Goal: Communication & Community: Ask a question

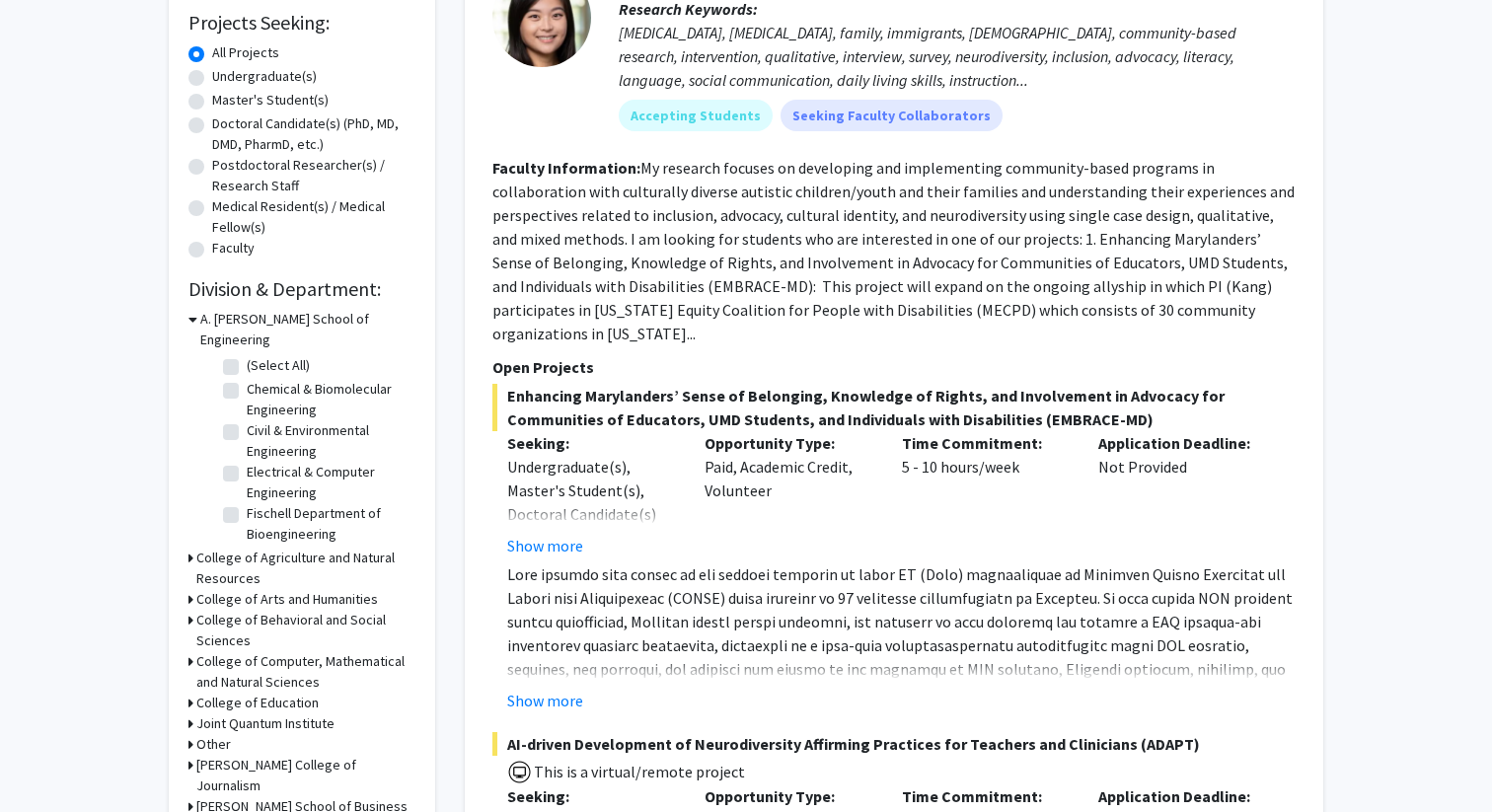
scroll to position [534, 0]
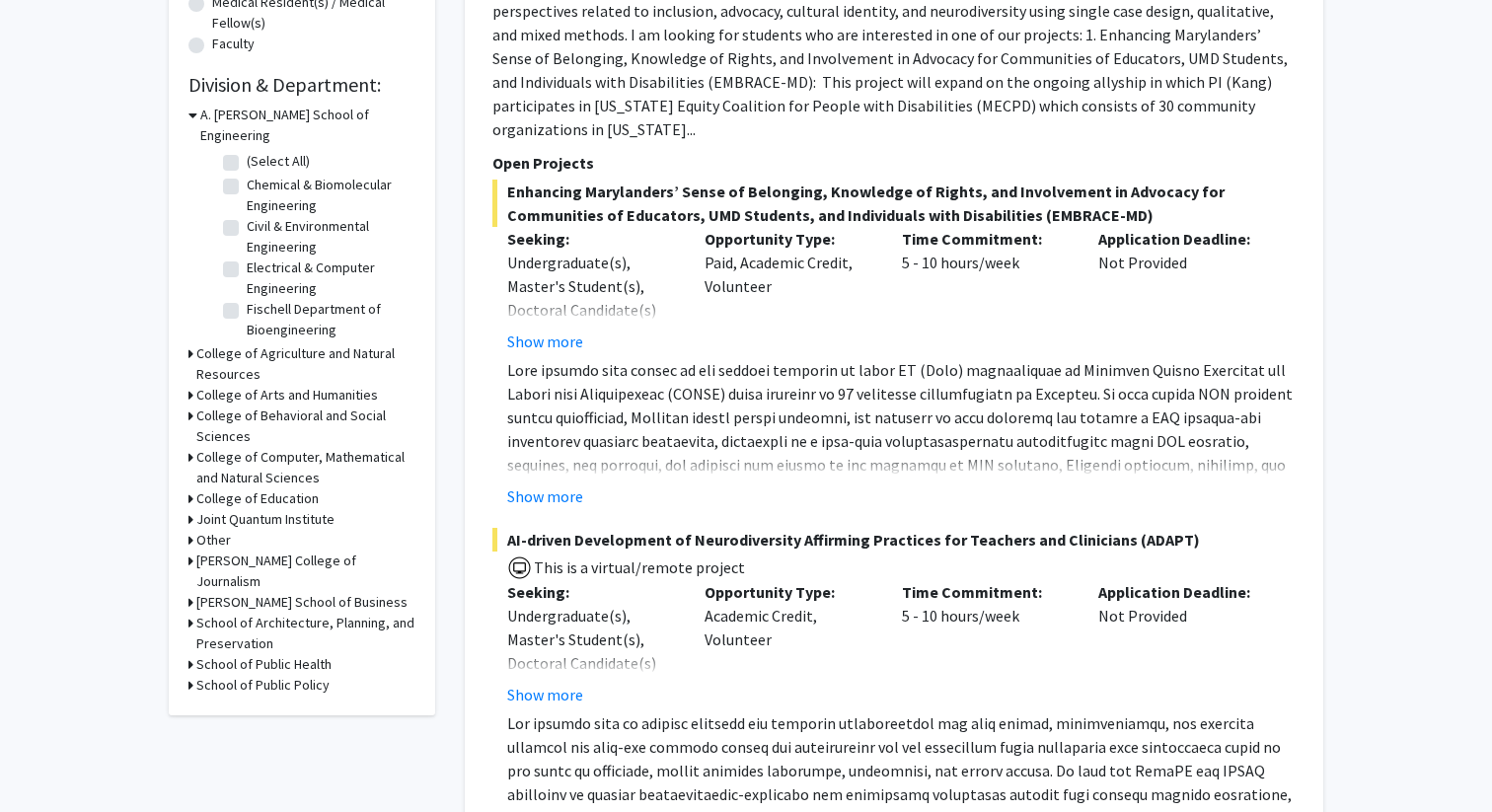
click at [276, 343] on h3 "College of Agriculture and Natural Resources" at bounding box center [306, 364] width 219 height 42
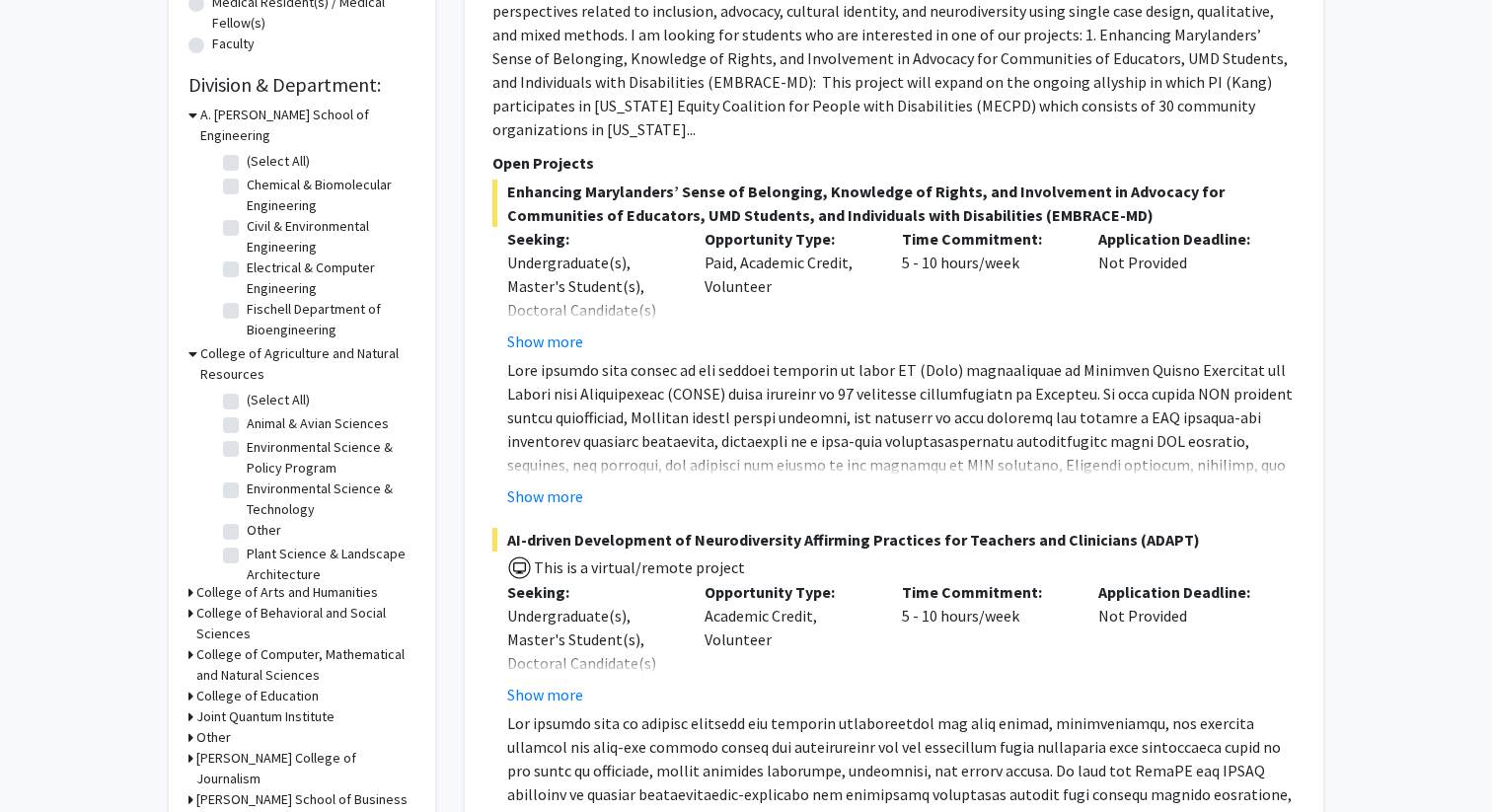
click at [247, 390] on label "(Select All)" at bounding box center [278, 400] width 63 height 21
click at [247, 390] on input "(Select All)" at bounding box center [253, 396] width 13 height 13
checkbox input "true"
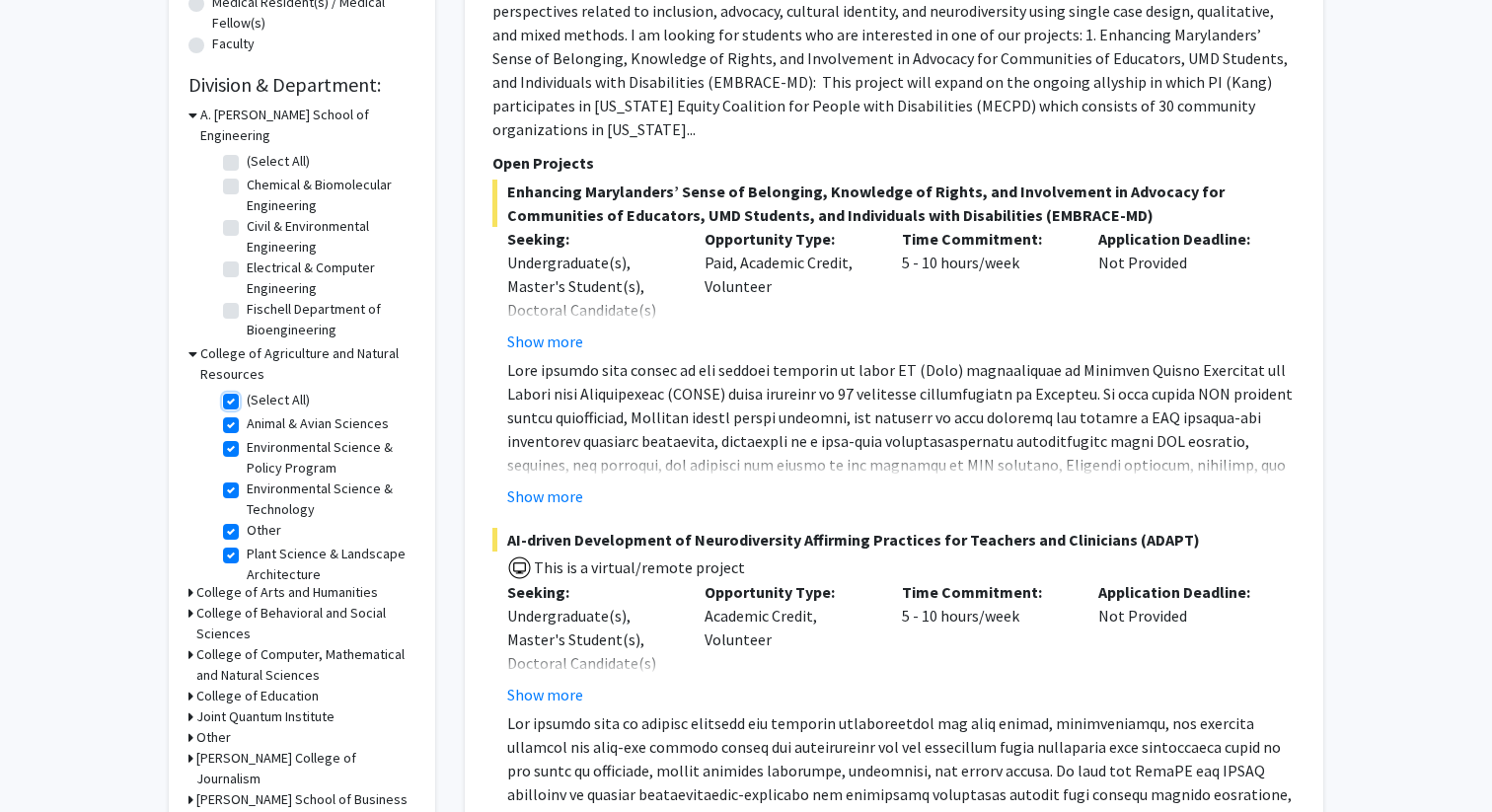
checkbox input "true"
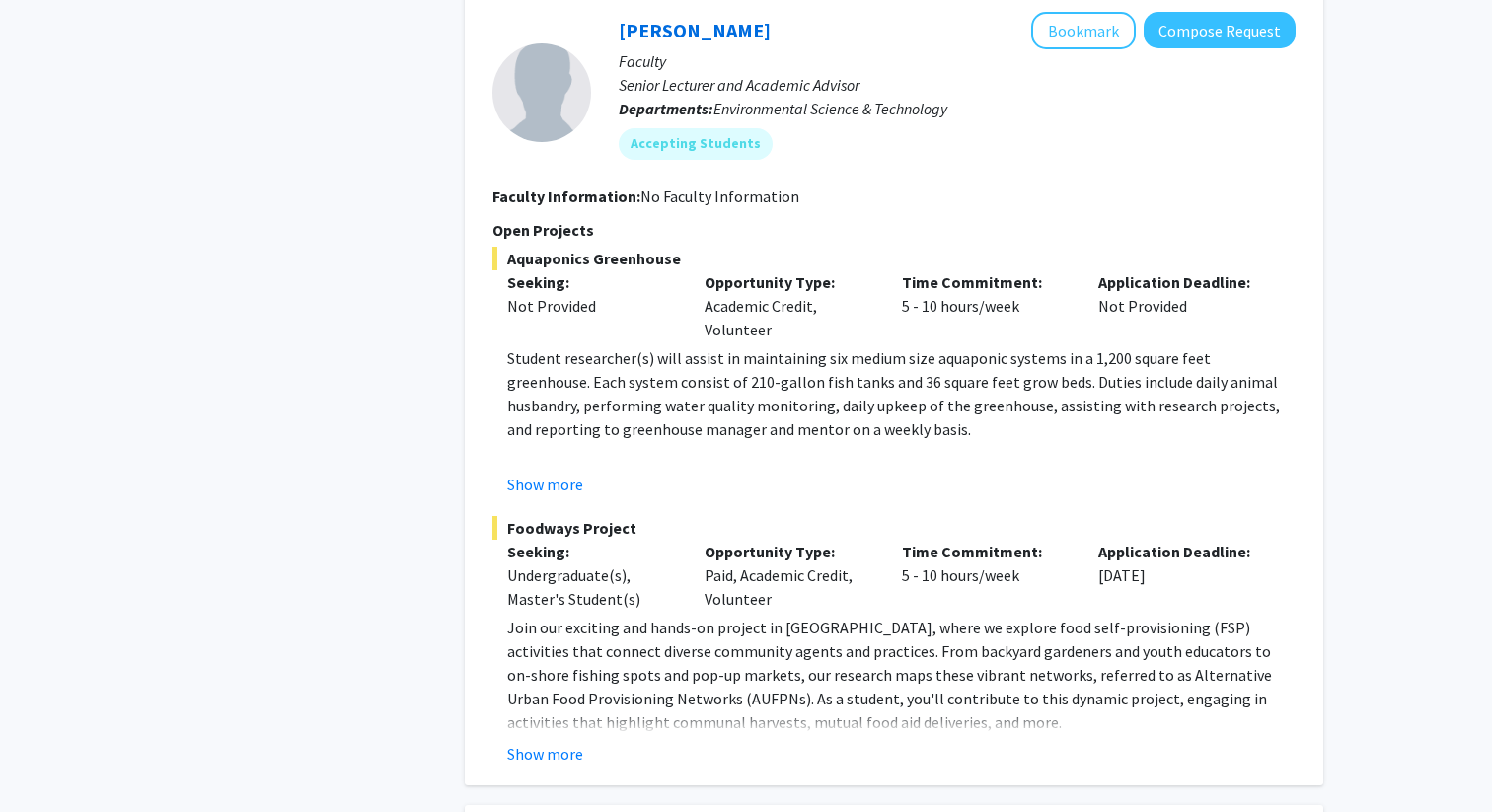
scroll to position [1510, 0]
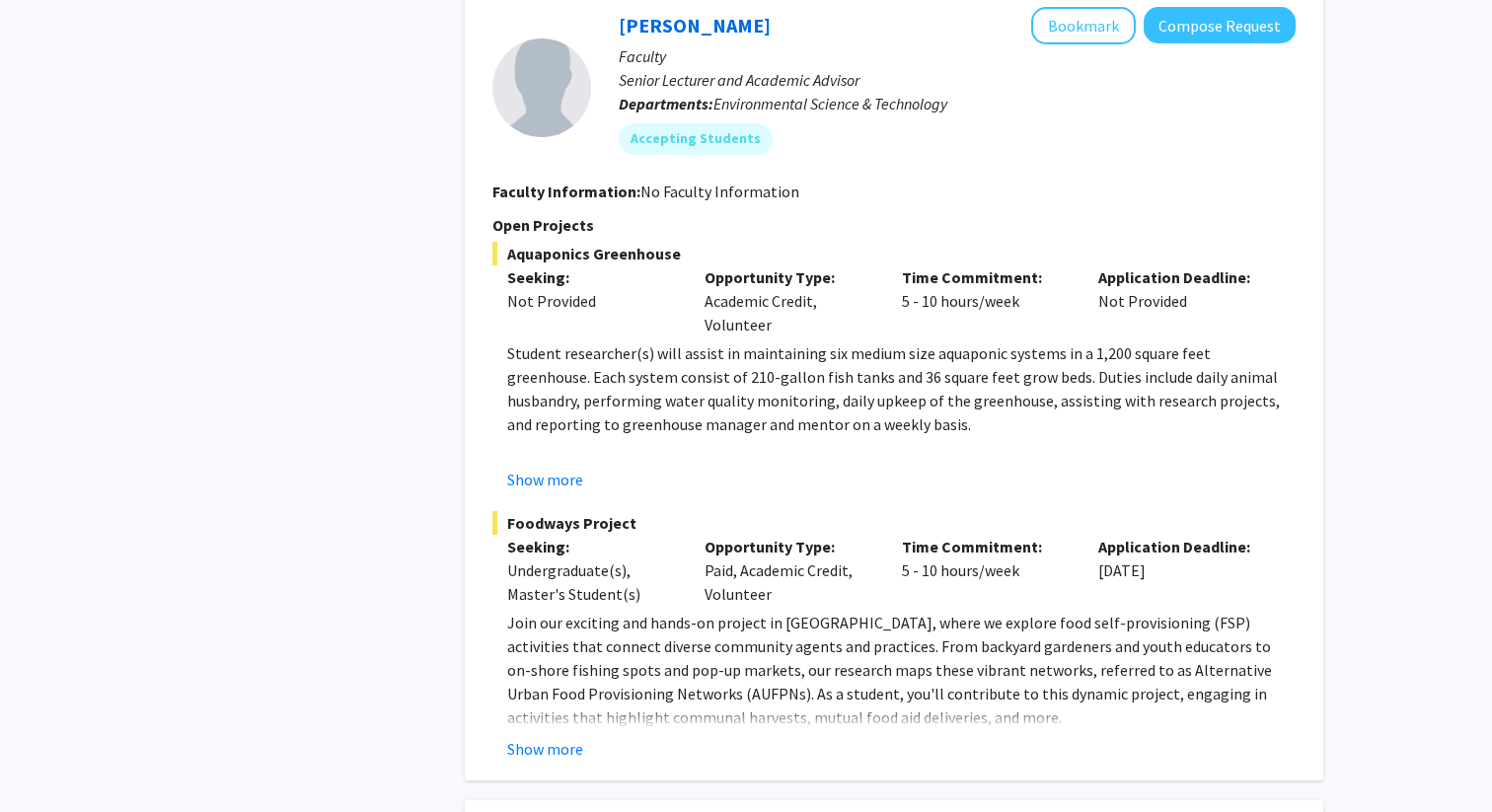
click at [544, 753] on button "Show more" at bounding box center [544, 748] width 76 height 24
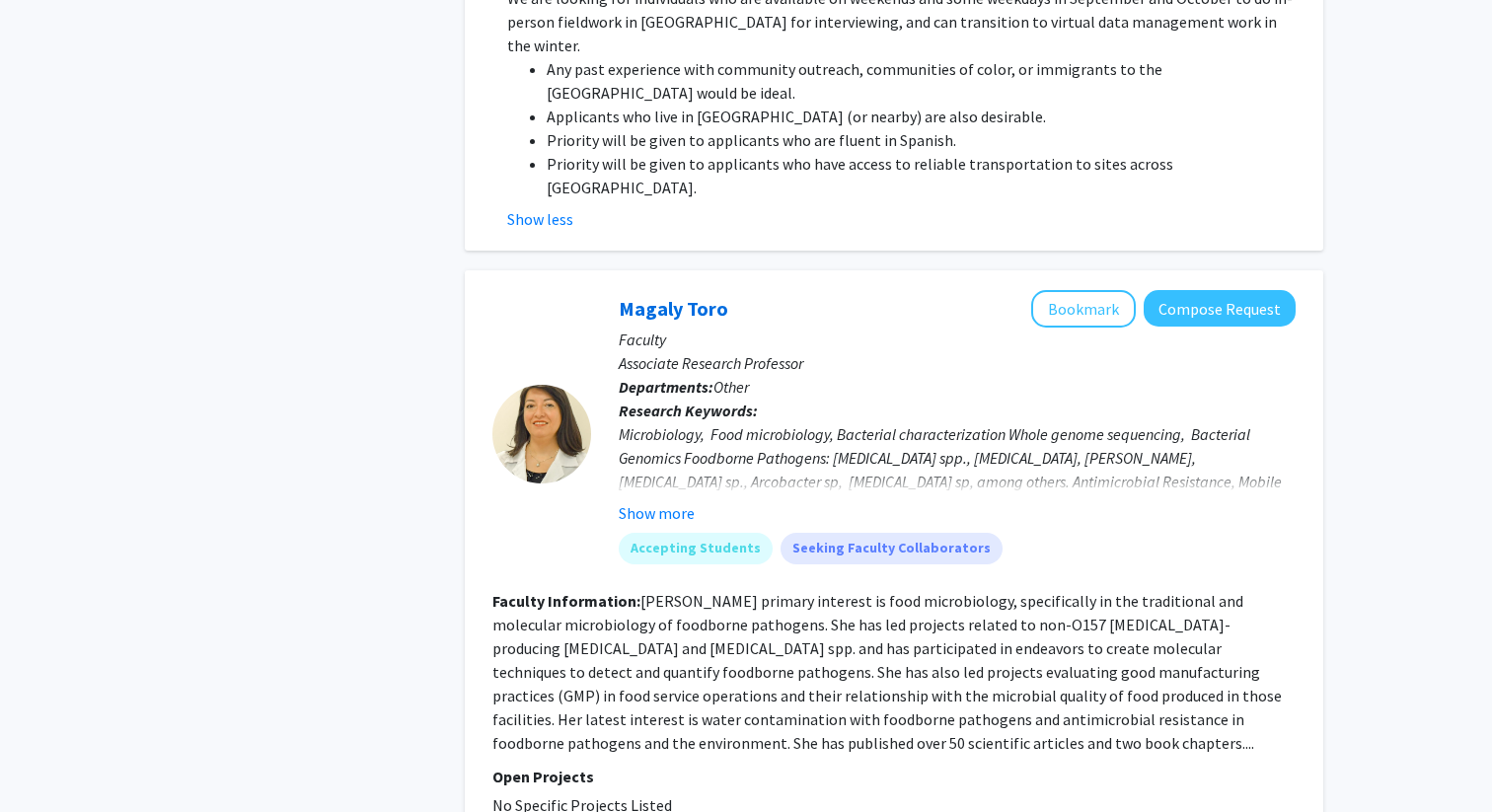
scroll to position [2507, 0]
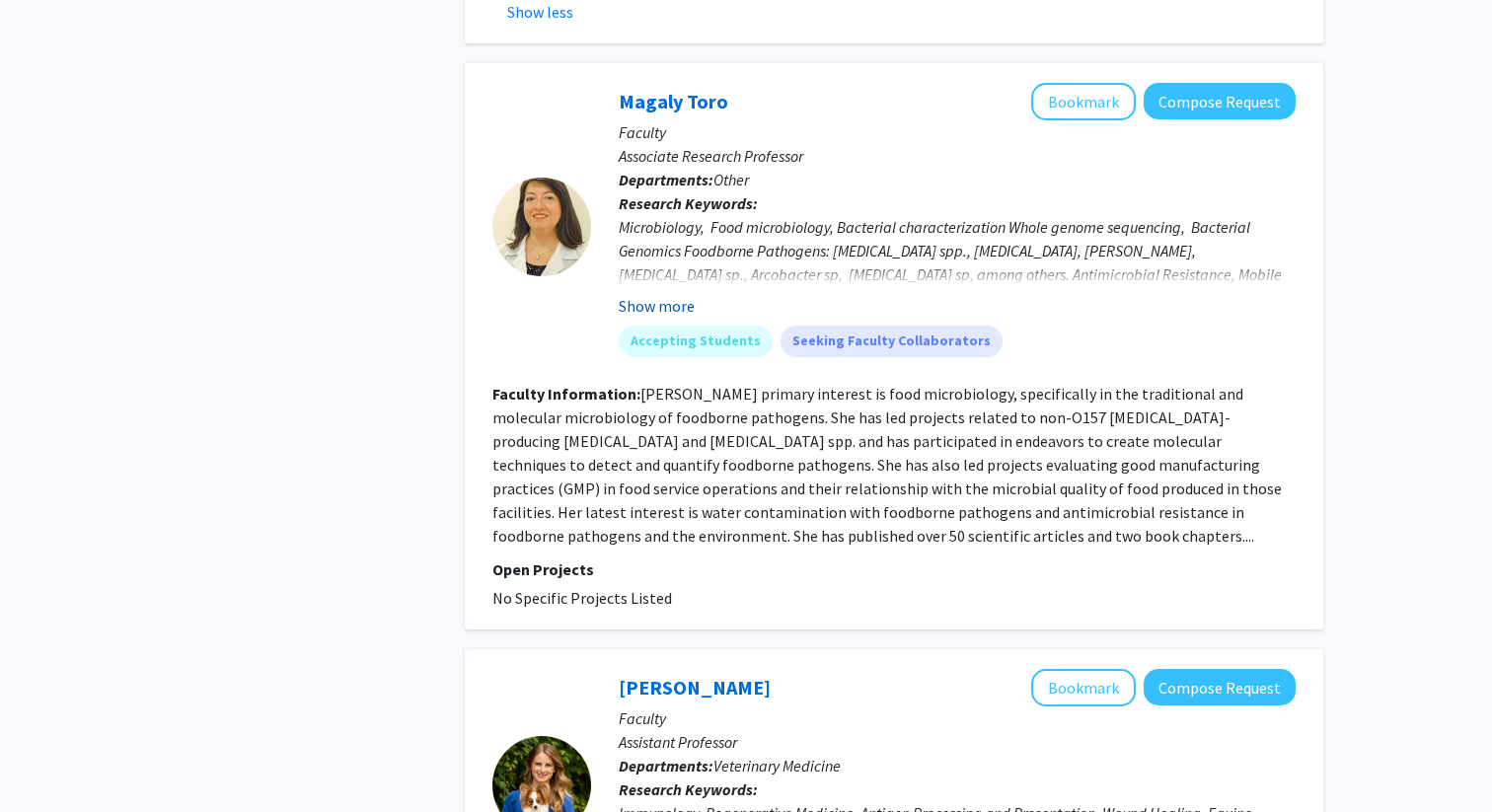
click at [648, 294] on button "Show more" at bounding box center [657, 305] width 76 height 24
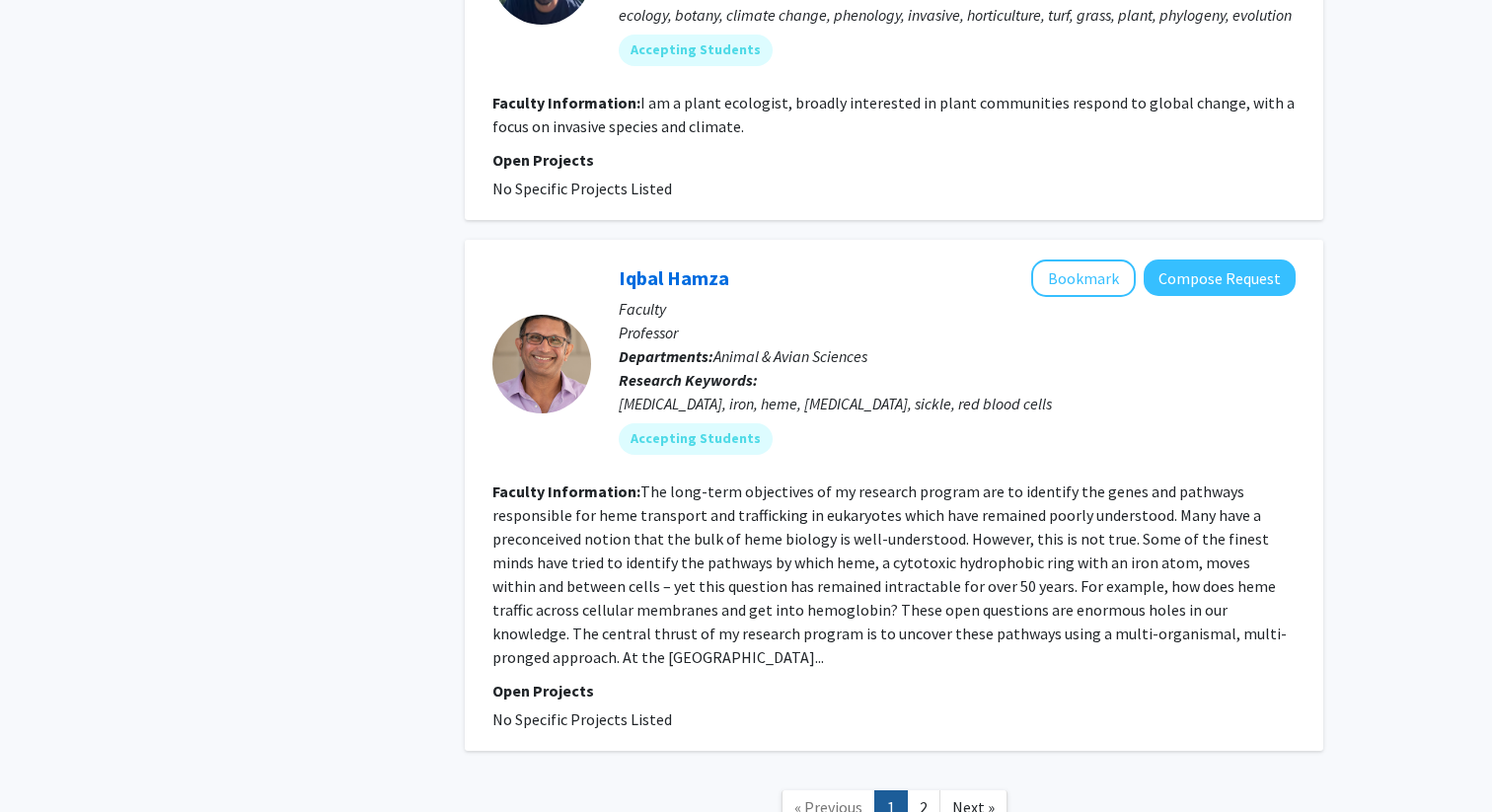
scroll to position [5132, 0]
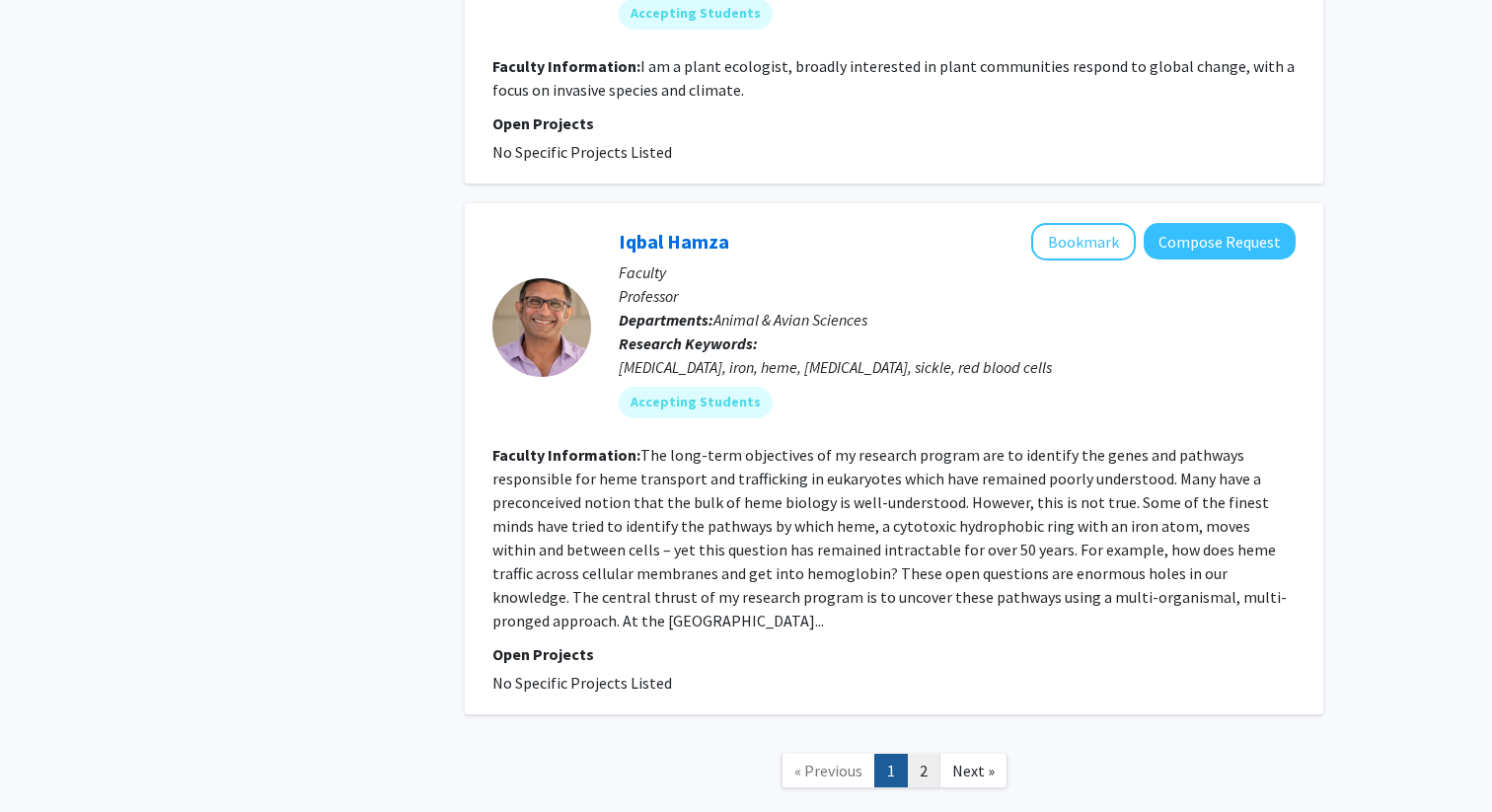
click at [922, 753] on link "2" at bounding box center [924, 770] width 34 height 35
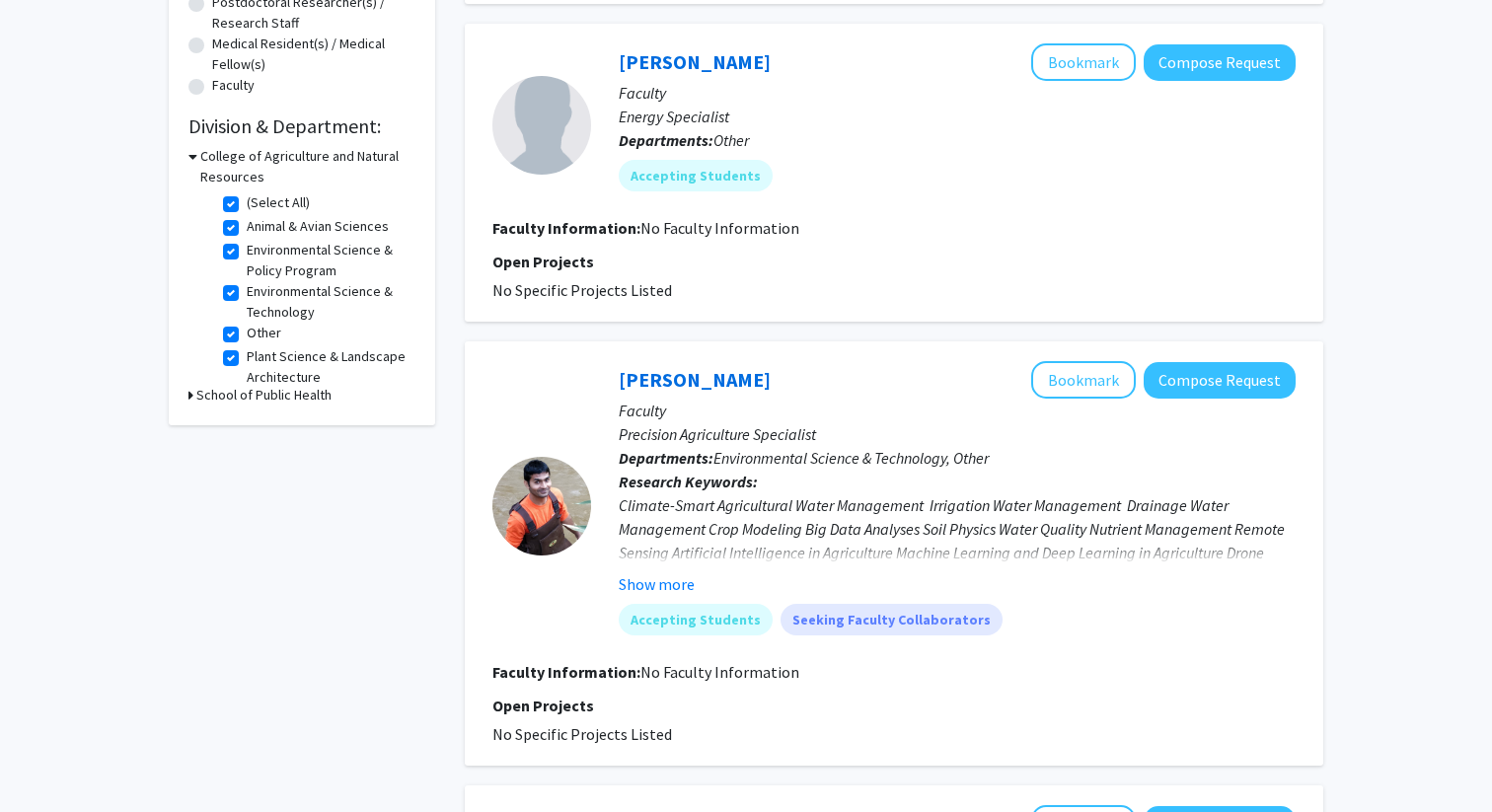
scroll to position [669, 0]
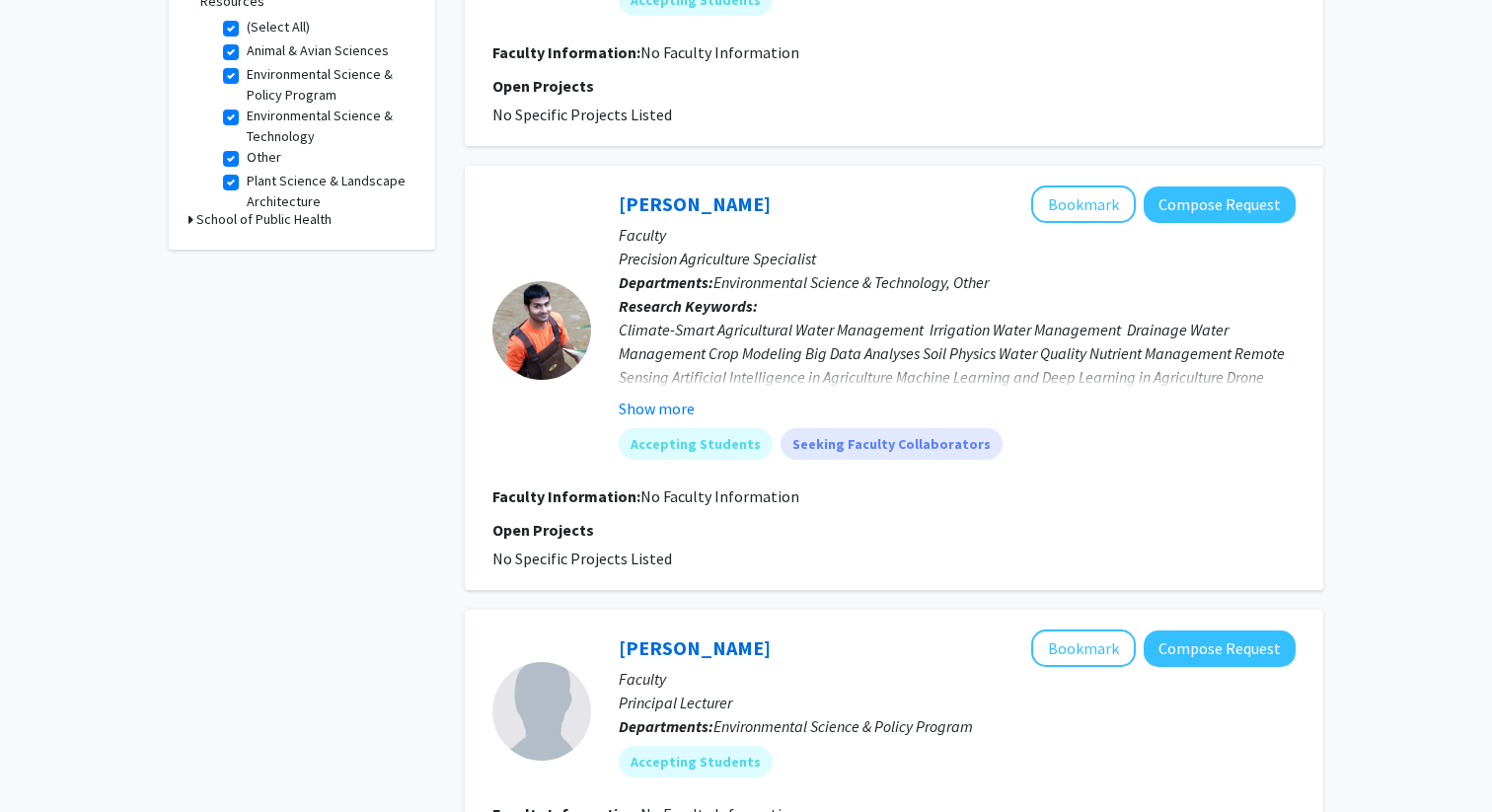
click at [698, 394] on fg-read-more "Climate-Smart Agricultural Water Management Irrigation Water Management Drainag…" at bounding box center [958, 368] width 677 height 102
click at [683, 408] on button "Show more" at bounding box center [657, 408] width 76 height 24
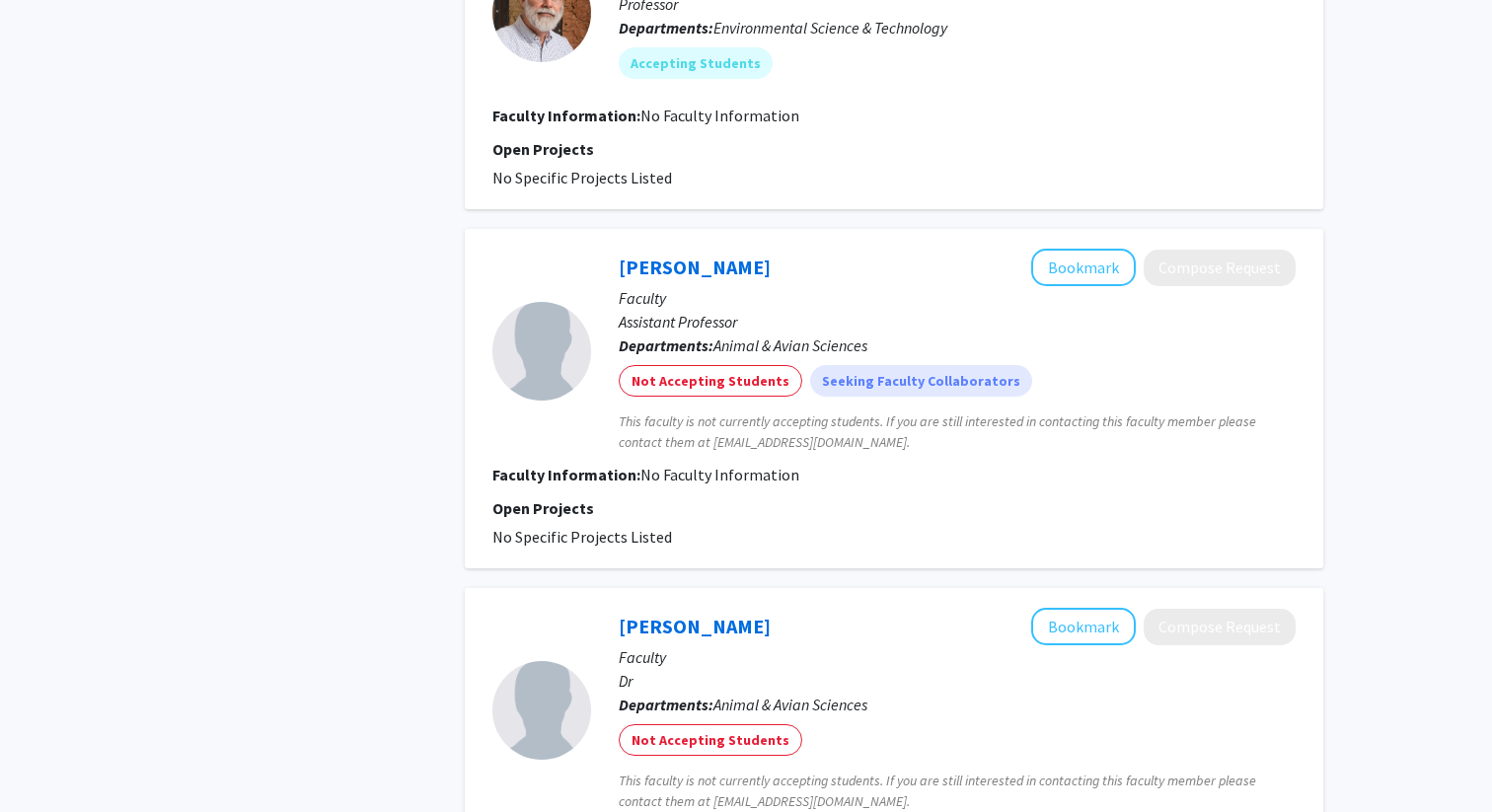
scroll to position [2359, 0]
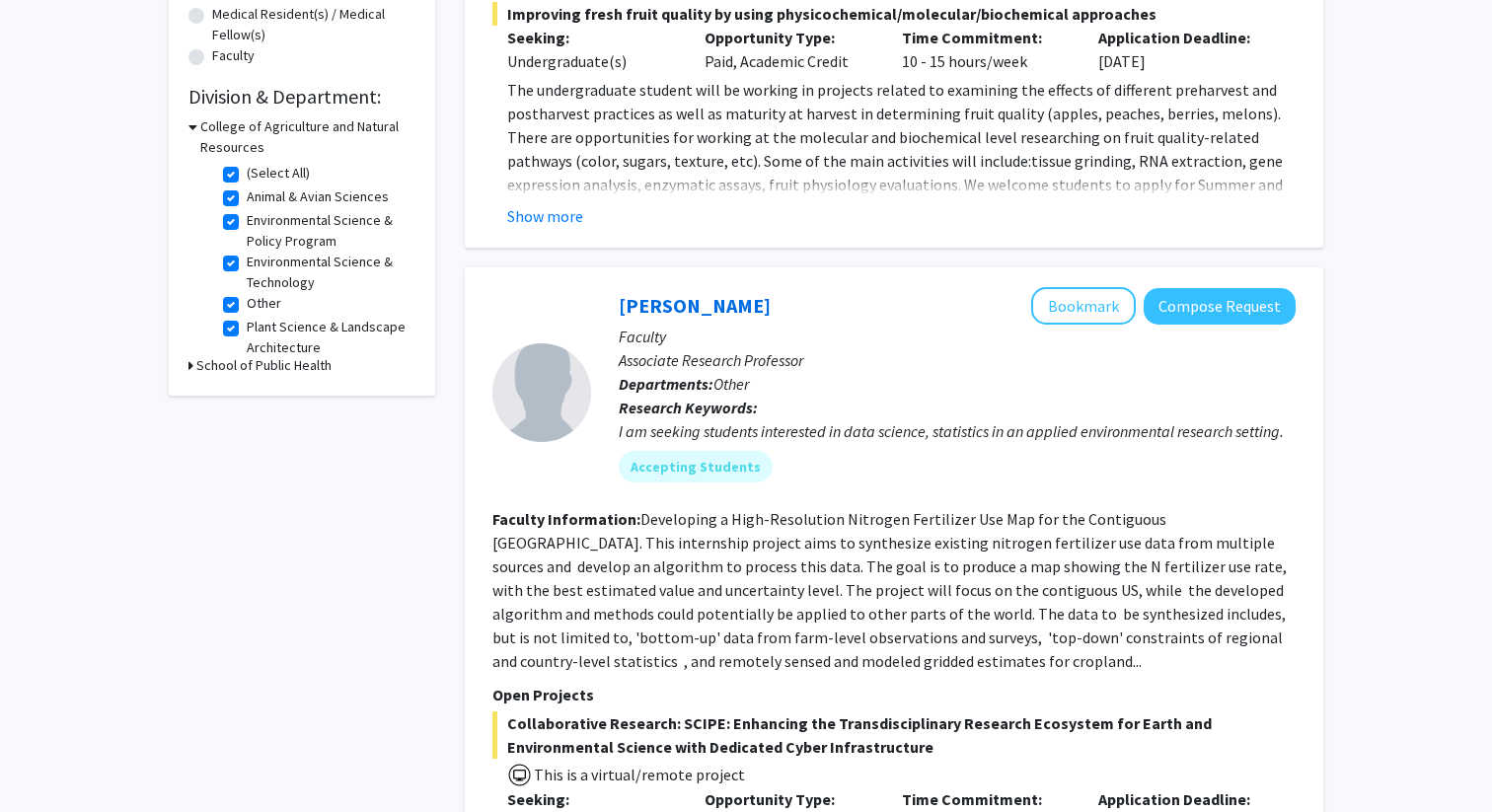
scroll to position [442, 0]
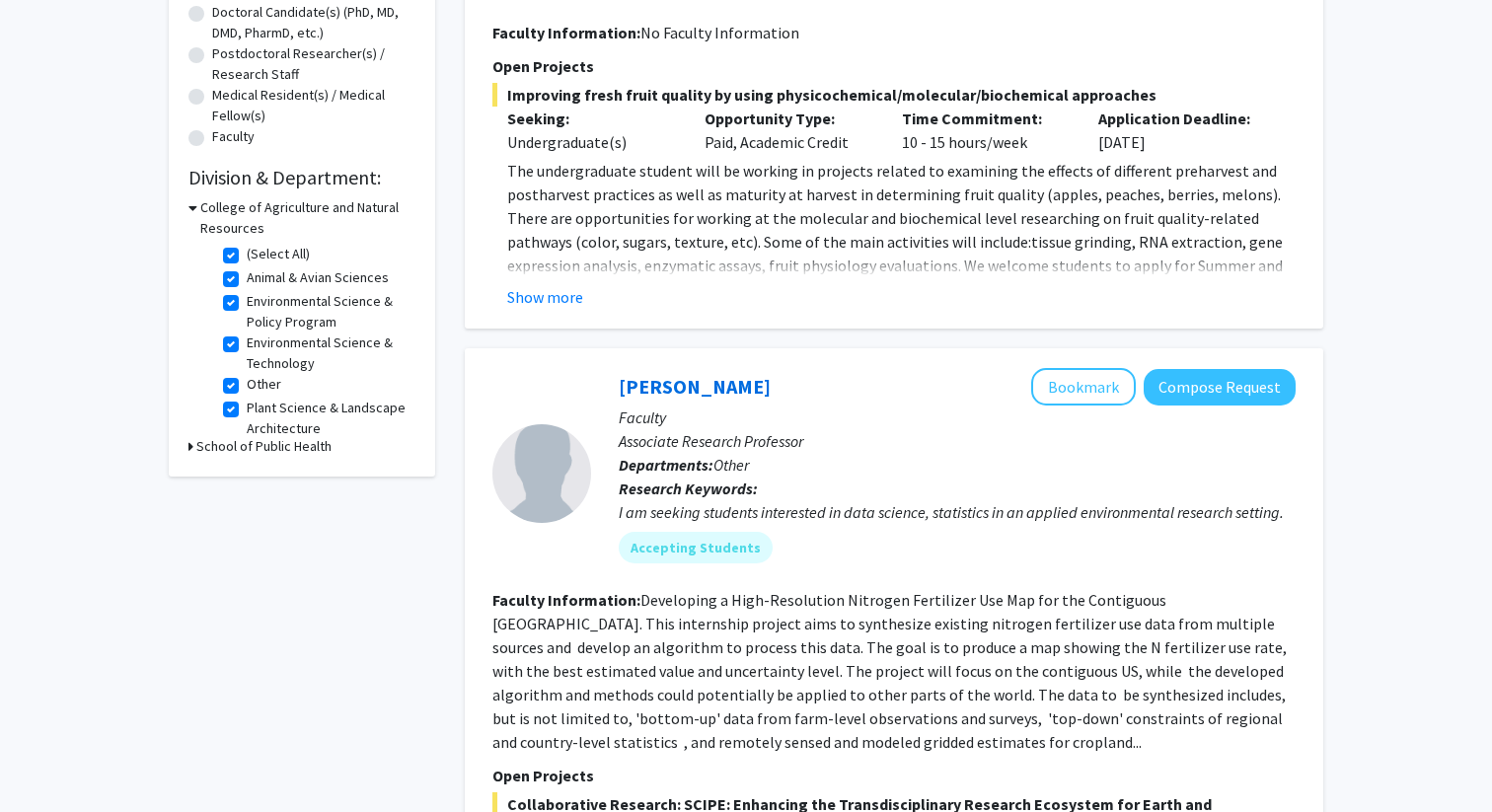
click at [202, 449] on h3 "School of Public Health" at bounding box center [264, 446] width 135 height 21
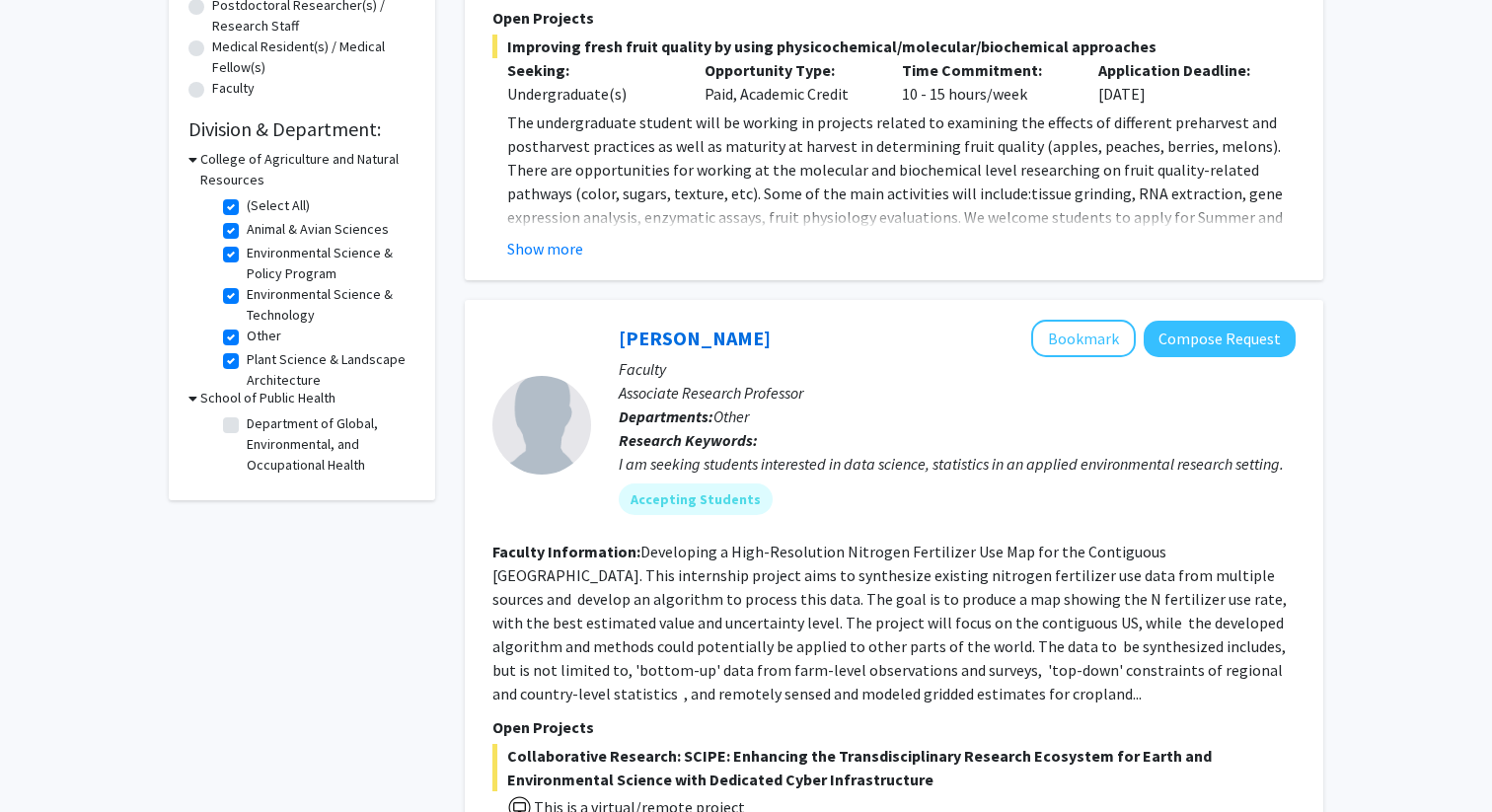
scroll to position [493, 0]
click at [247, 198] on label "(Select All)" at bounding box center [278, 203] width 63 height 21
click at [247, 198] on input "(Select All)" at bounding box center [253, 199] width 13 height 13
checkbox input "false"
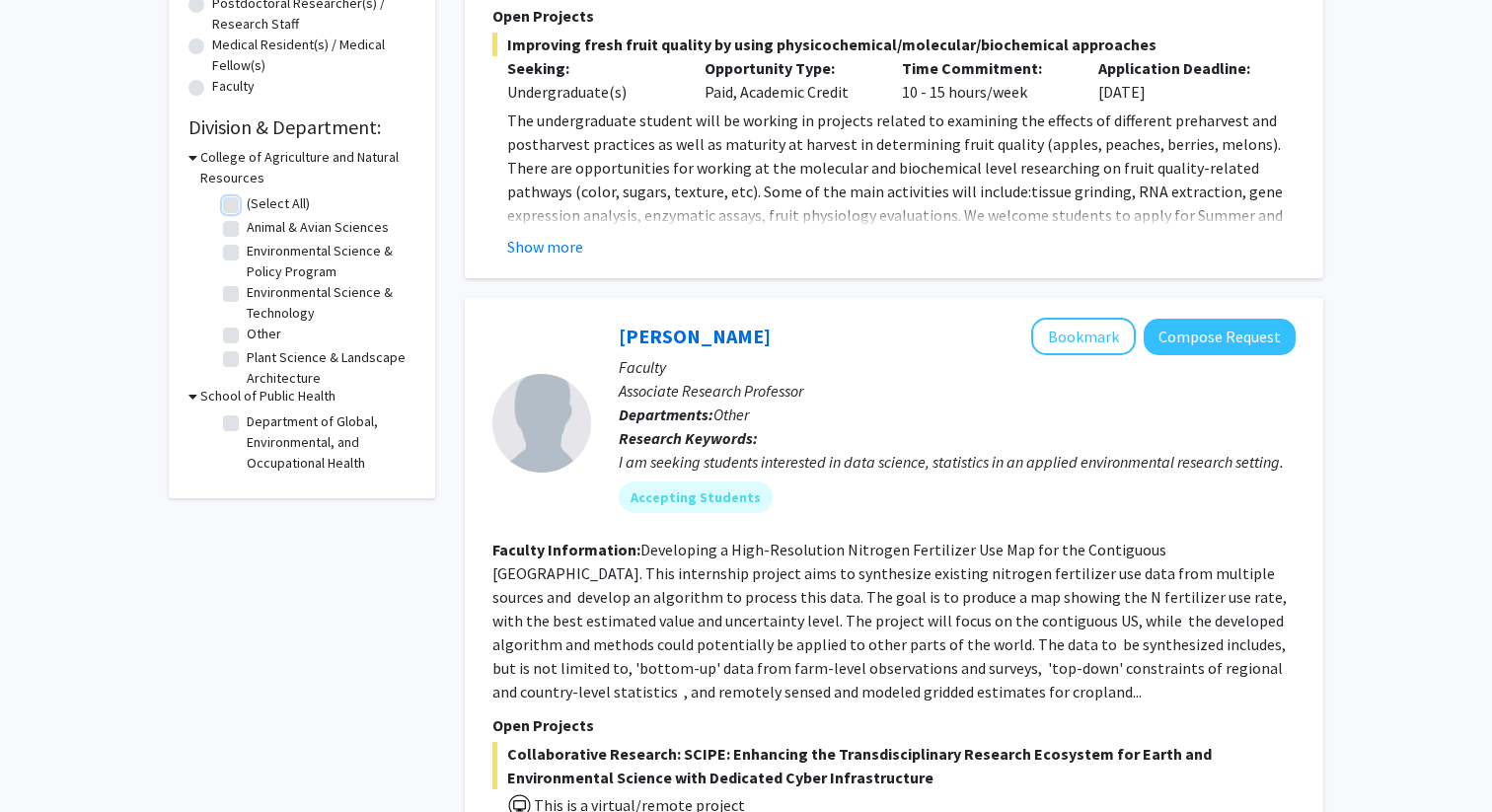
checkbox input "false"
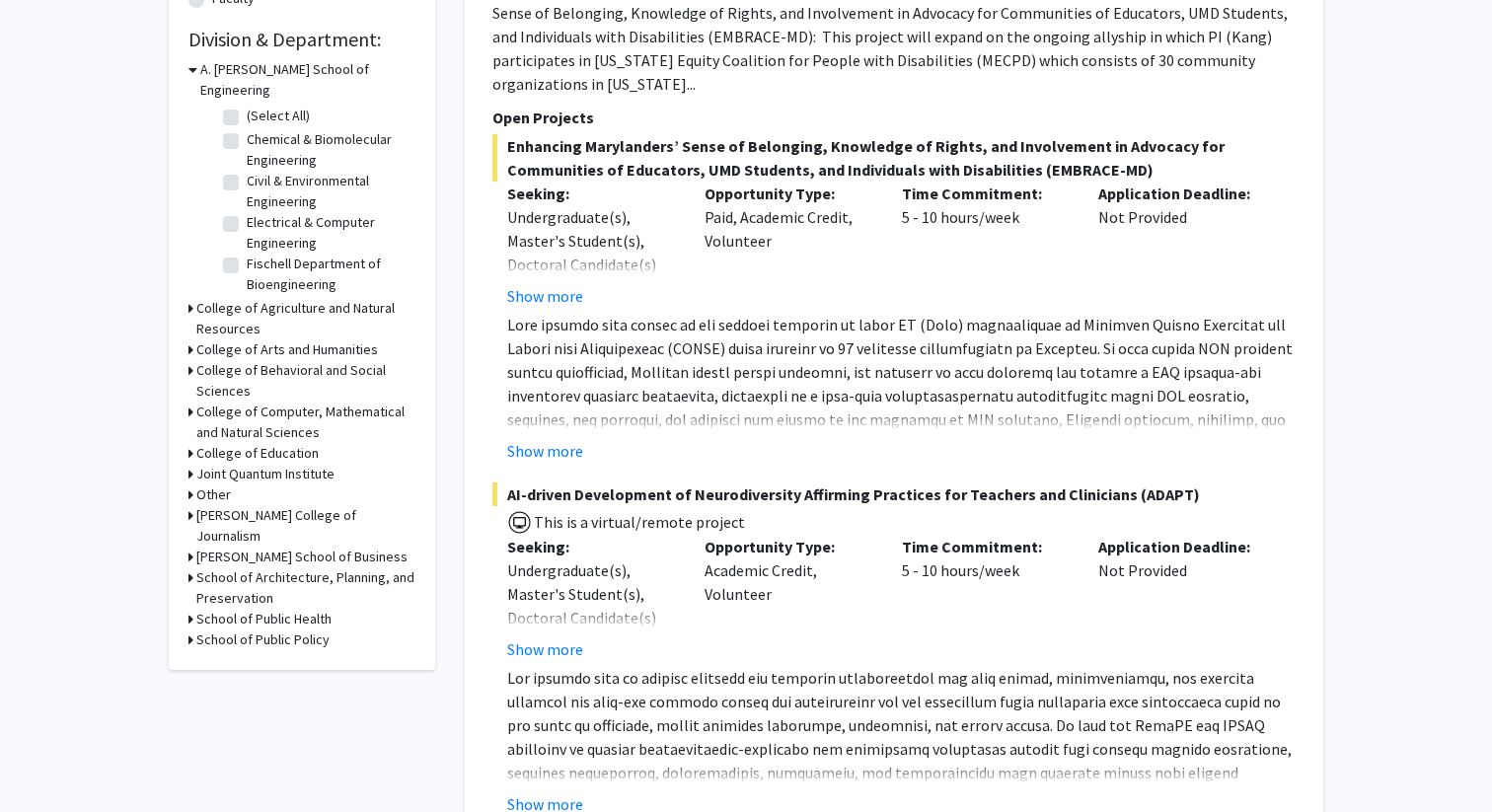
scroll to position [91, 0]
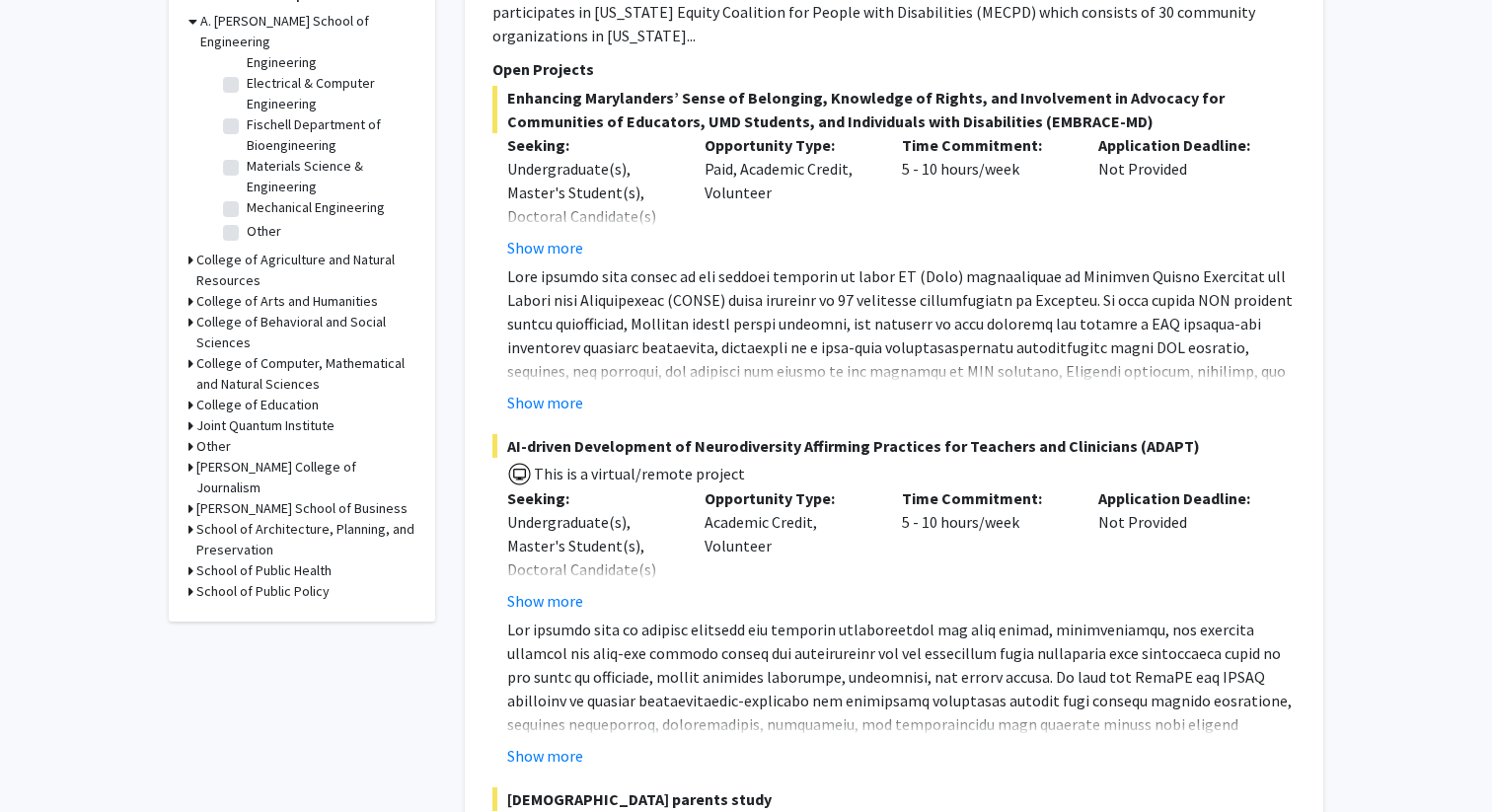
click at [230, 311] on h3 "College of Behavioral and Social Sciences" at bounding box center [306, 332] width 219 height 42
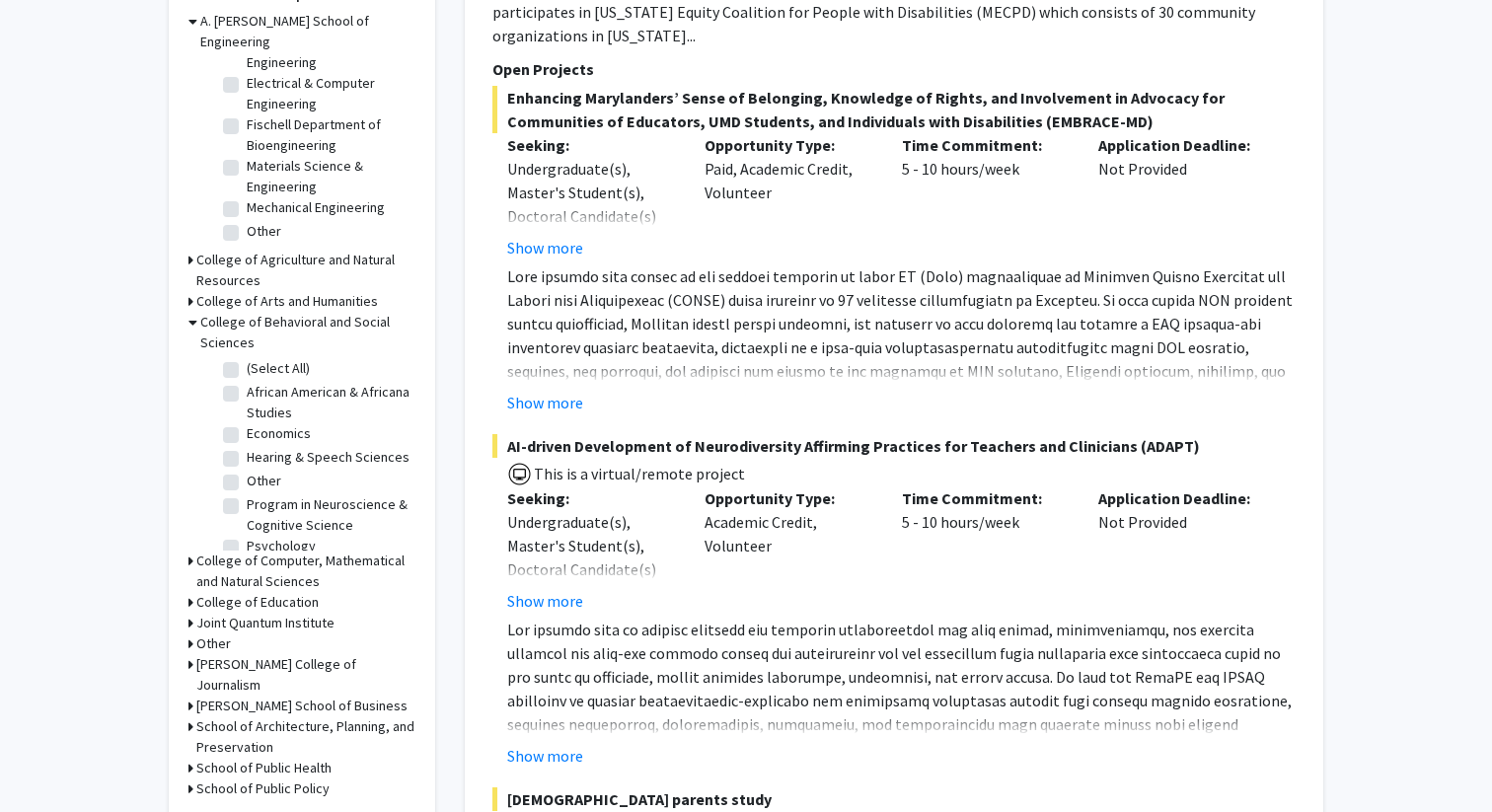
click at [247, 358] on label "(Select All)" at bounding box center [278, 368] width 63 height 21
click at [247, 358] on input "(Select All)" at bounding box center [253, 364] width 13 height 13
checkbox input "true"
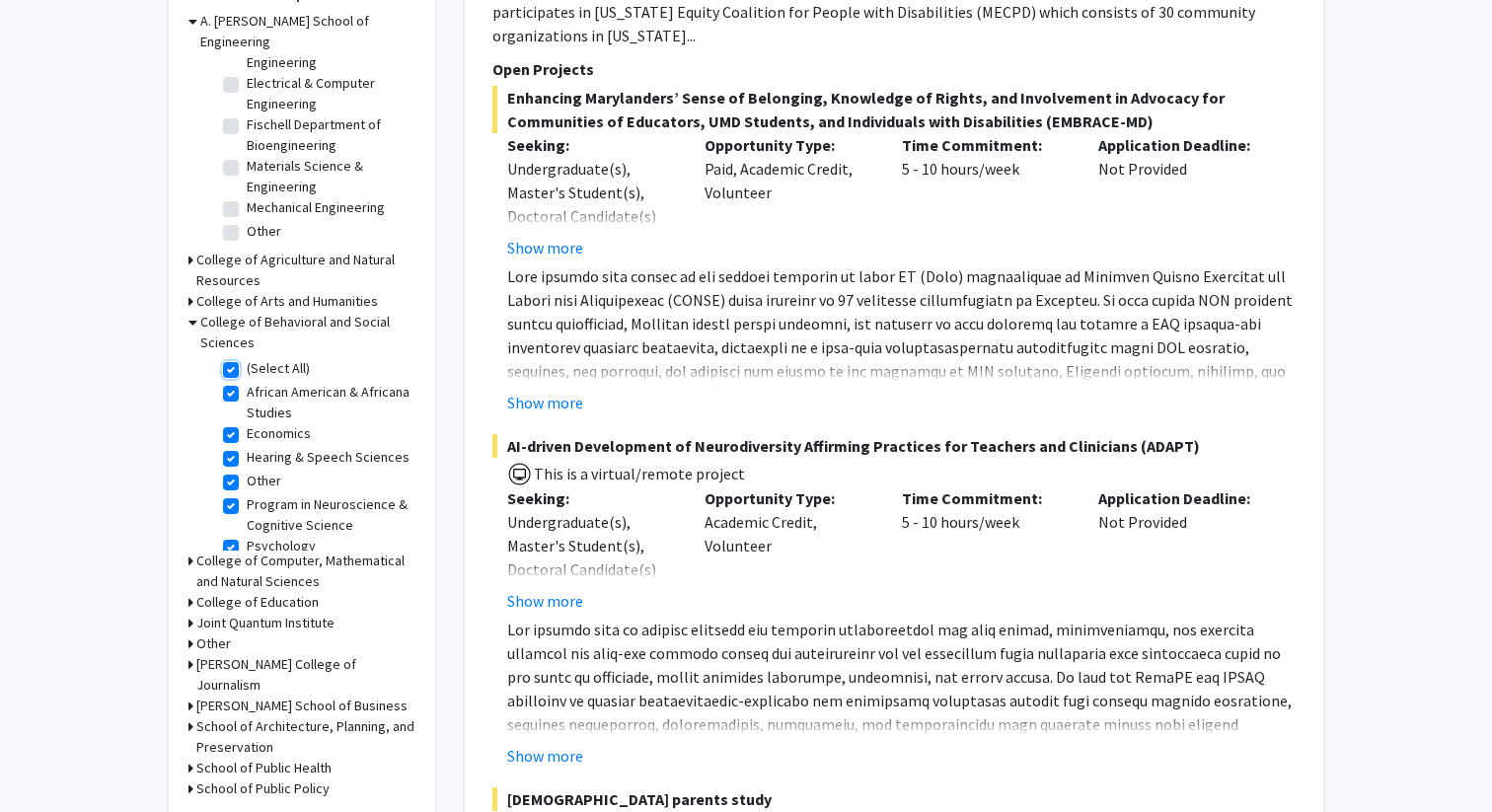
checkbox input "true"
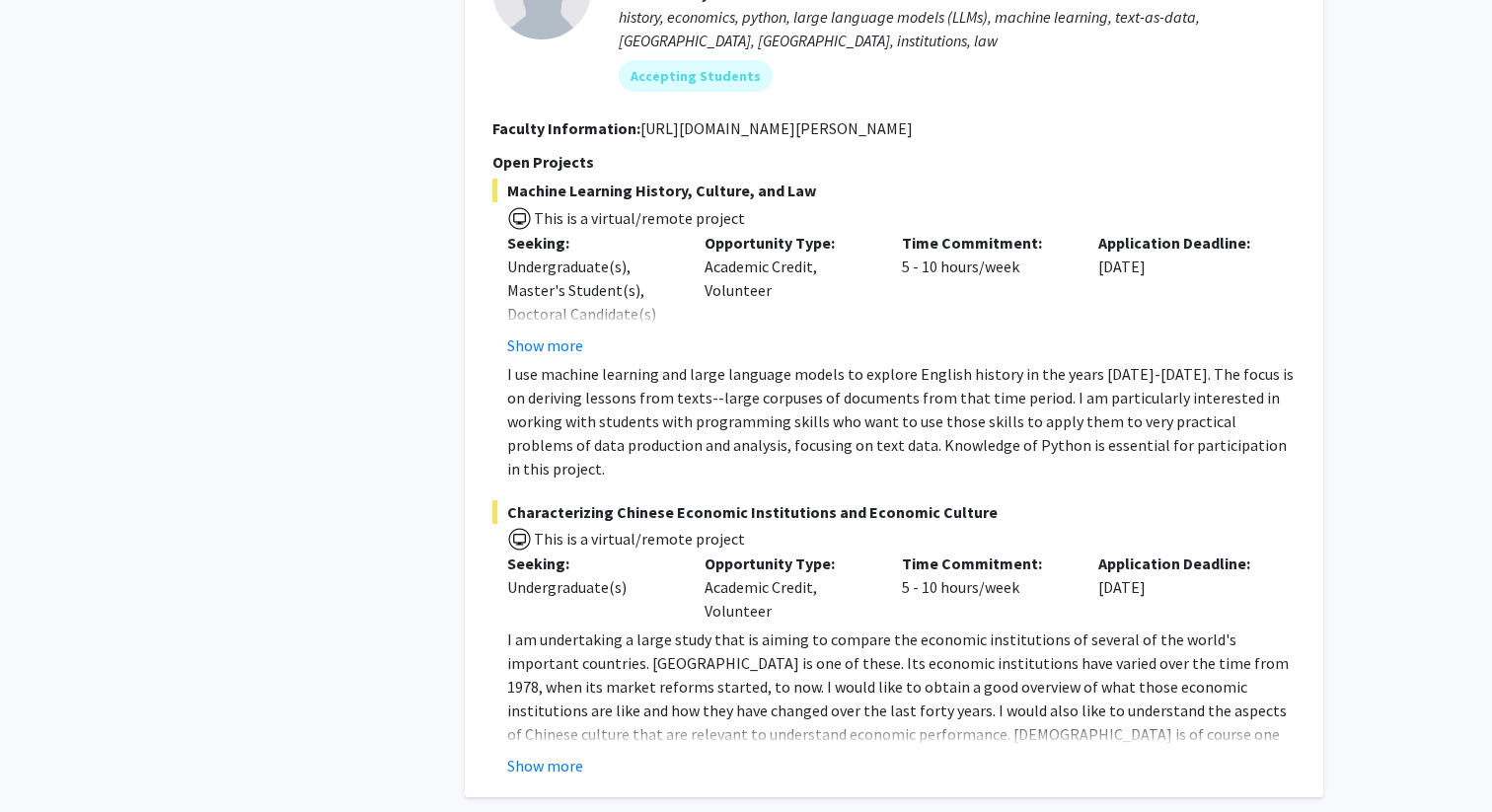
scroll to position [5734, 0]
click at [552, 751] on button "Show more" at bounding box center [544, 763] width 76 height 24
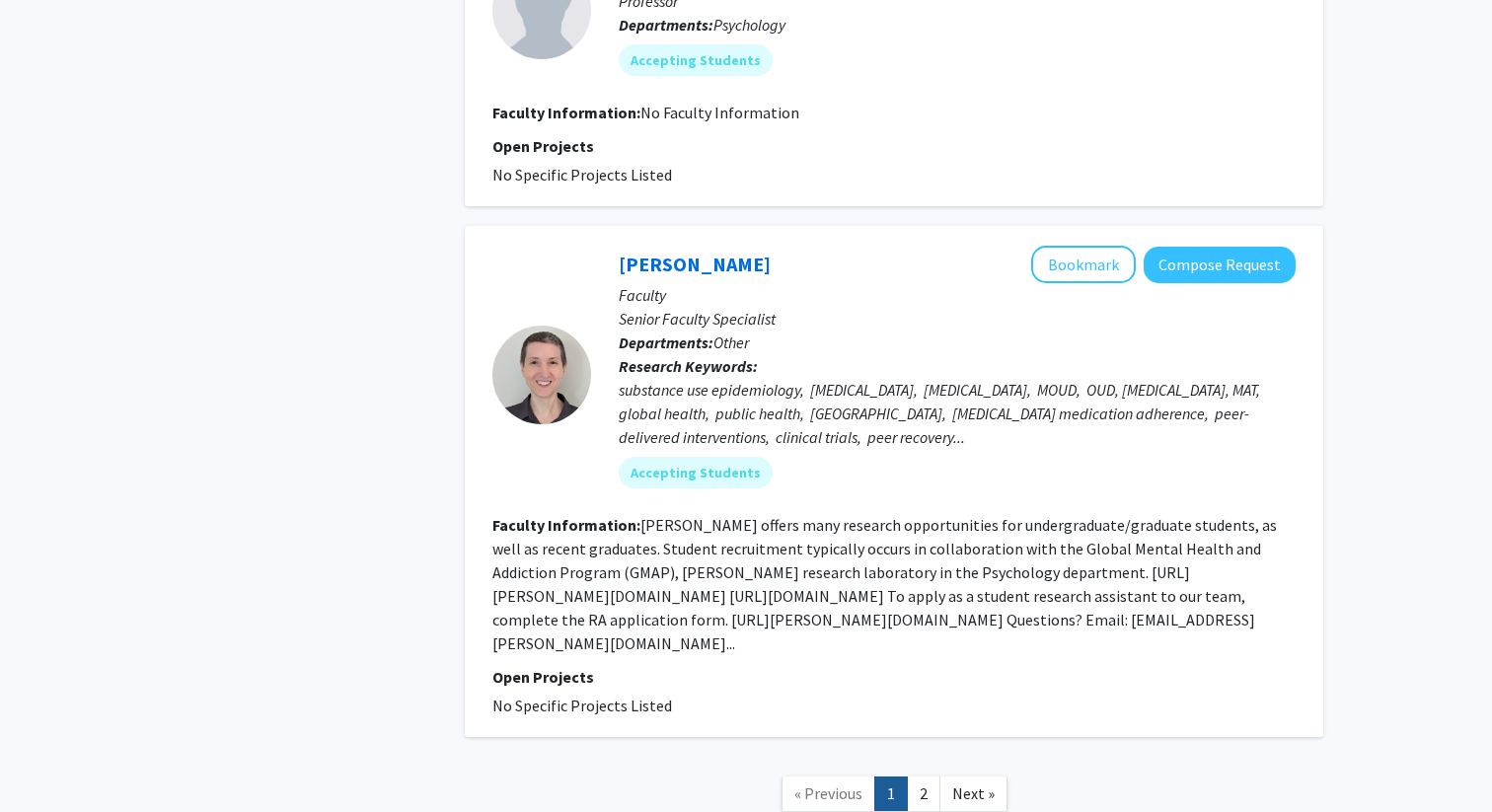
scroll to position [6879, 0]
click at [913, 774] on link "2" at bounding box center [924, 791] width 34 height 35
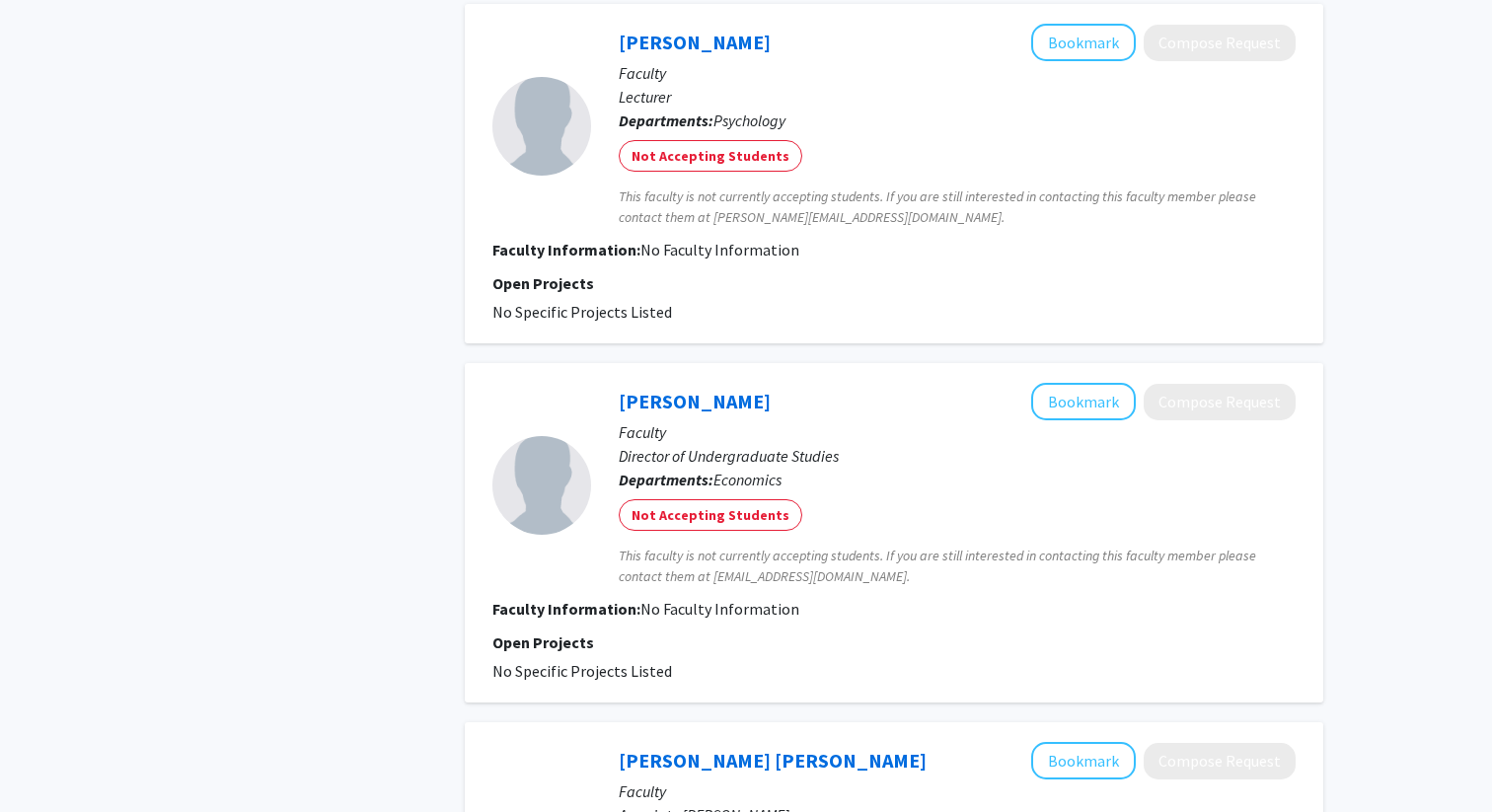
scroll to position [1906, 0]
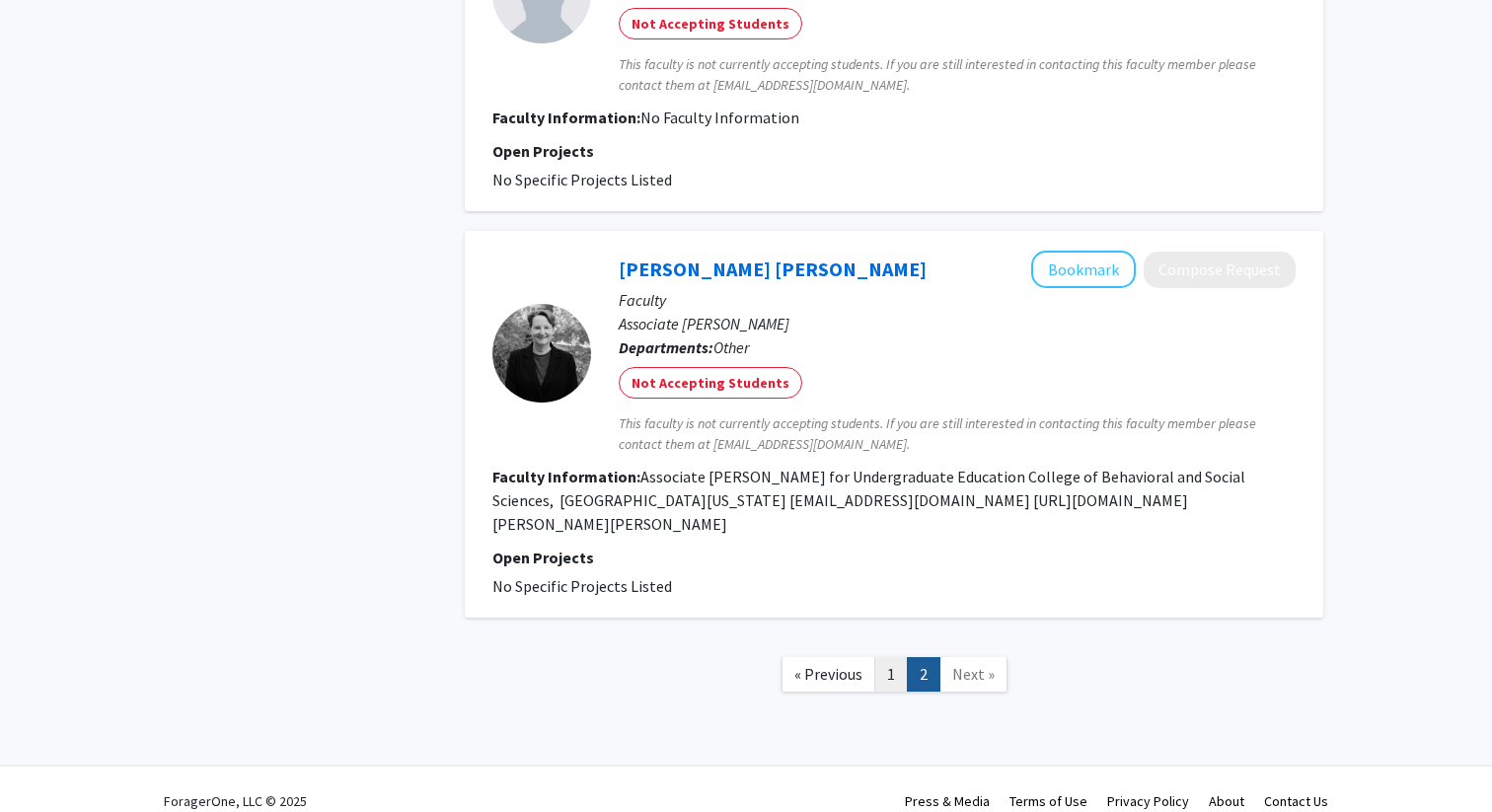
click at [900, 657] on link "1" at bounding box center [891, 674] width 34 height 35
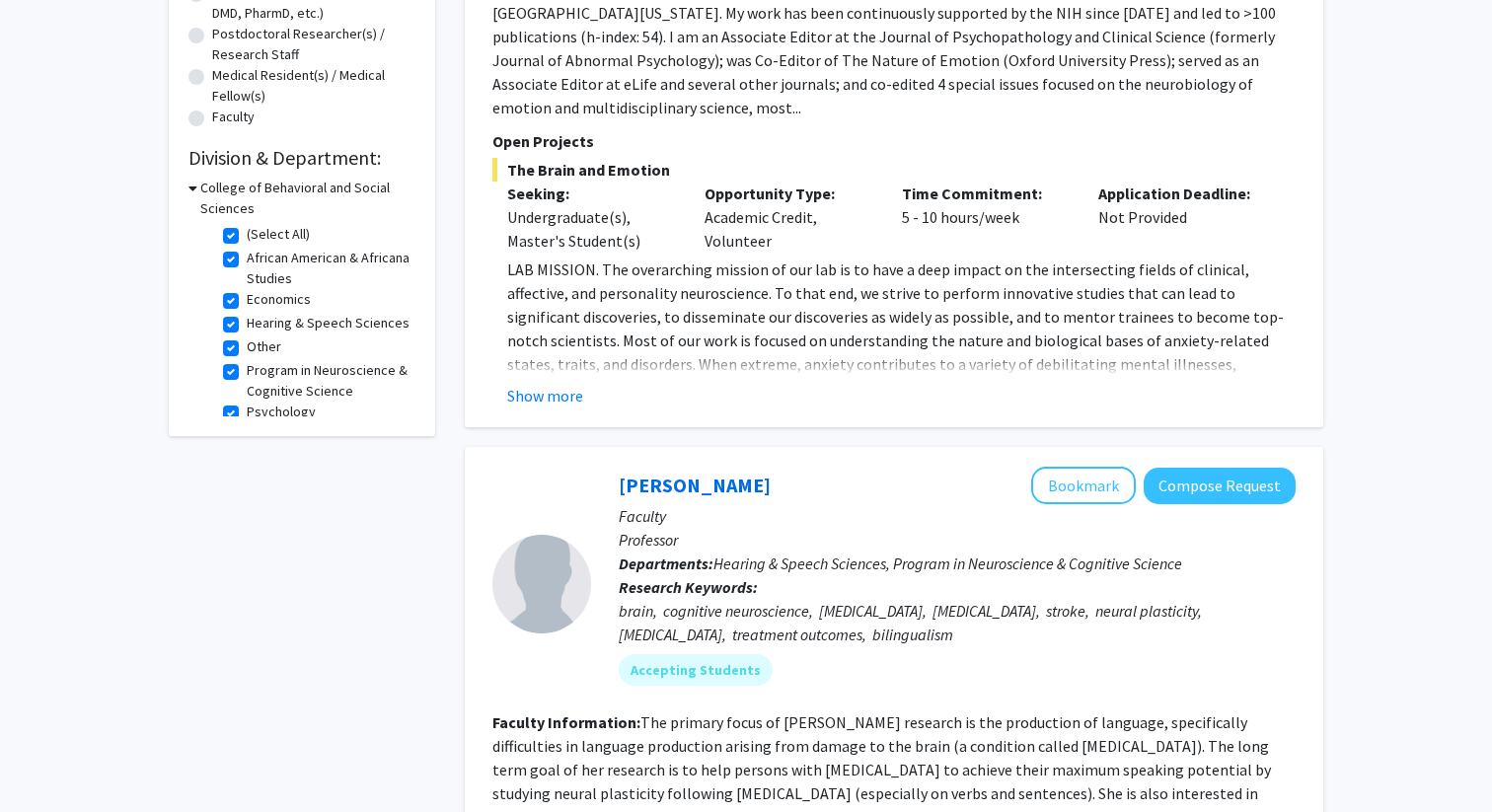
scroll to position [733, 0]
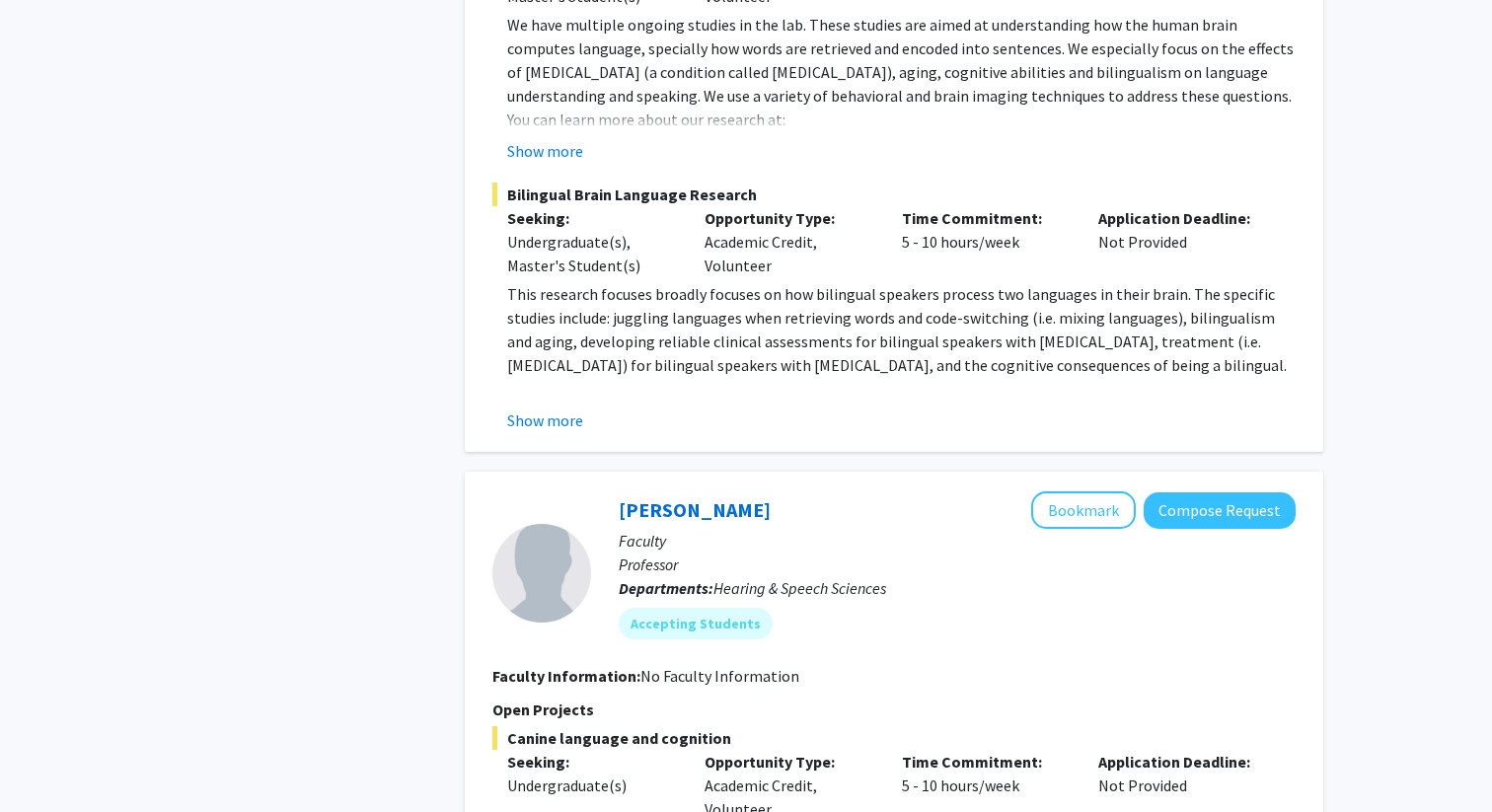
scroll to position [1797, 0]
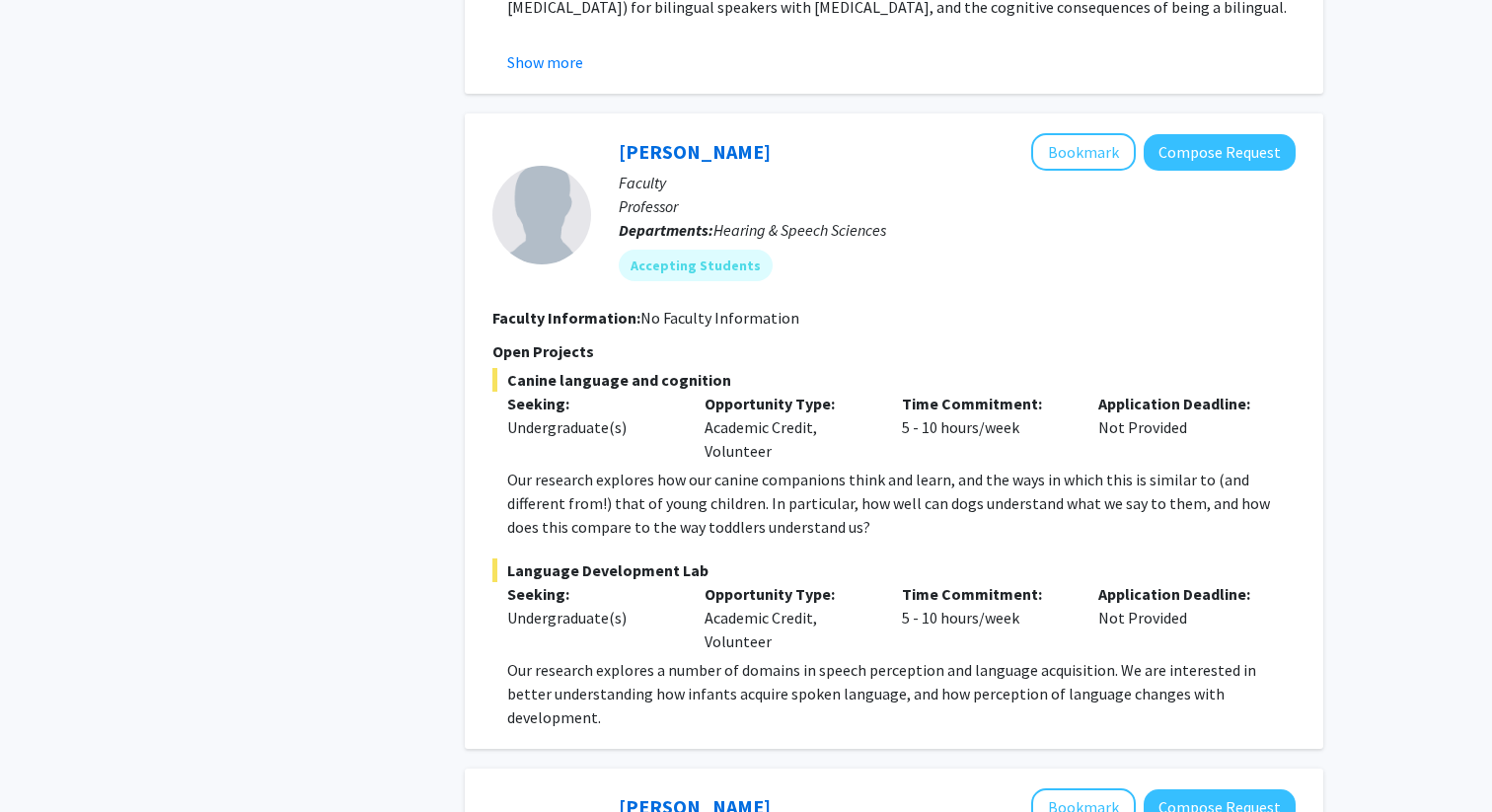
checkbox input "false"
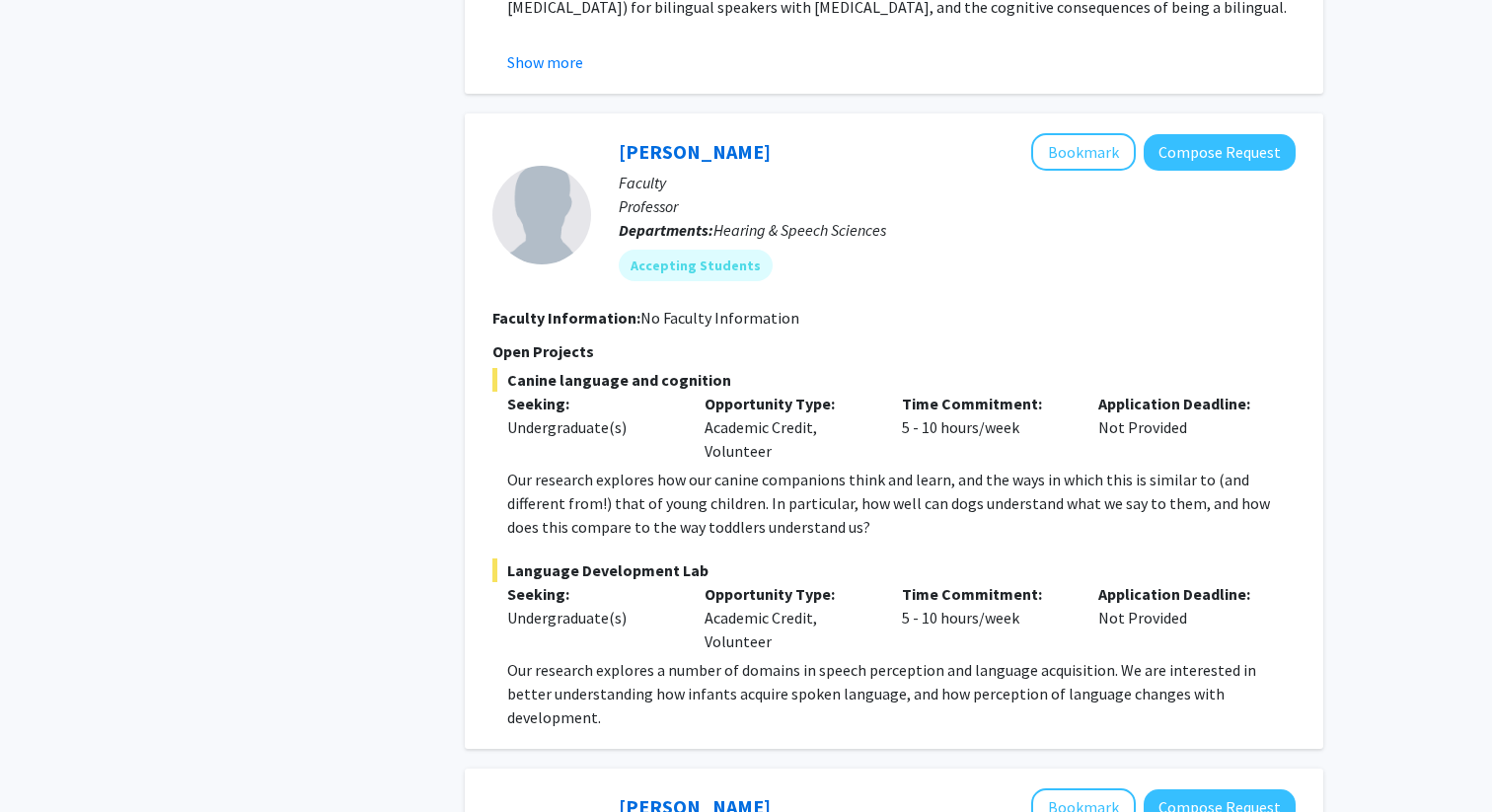
checkbox input "false"
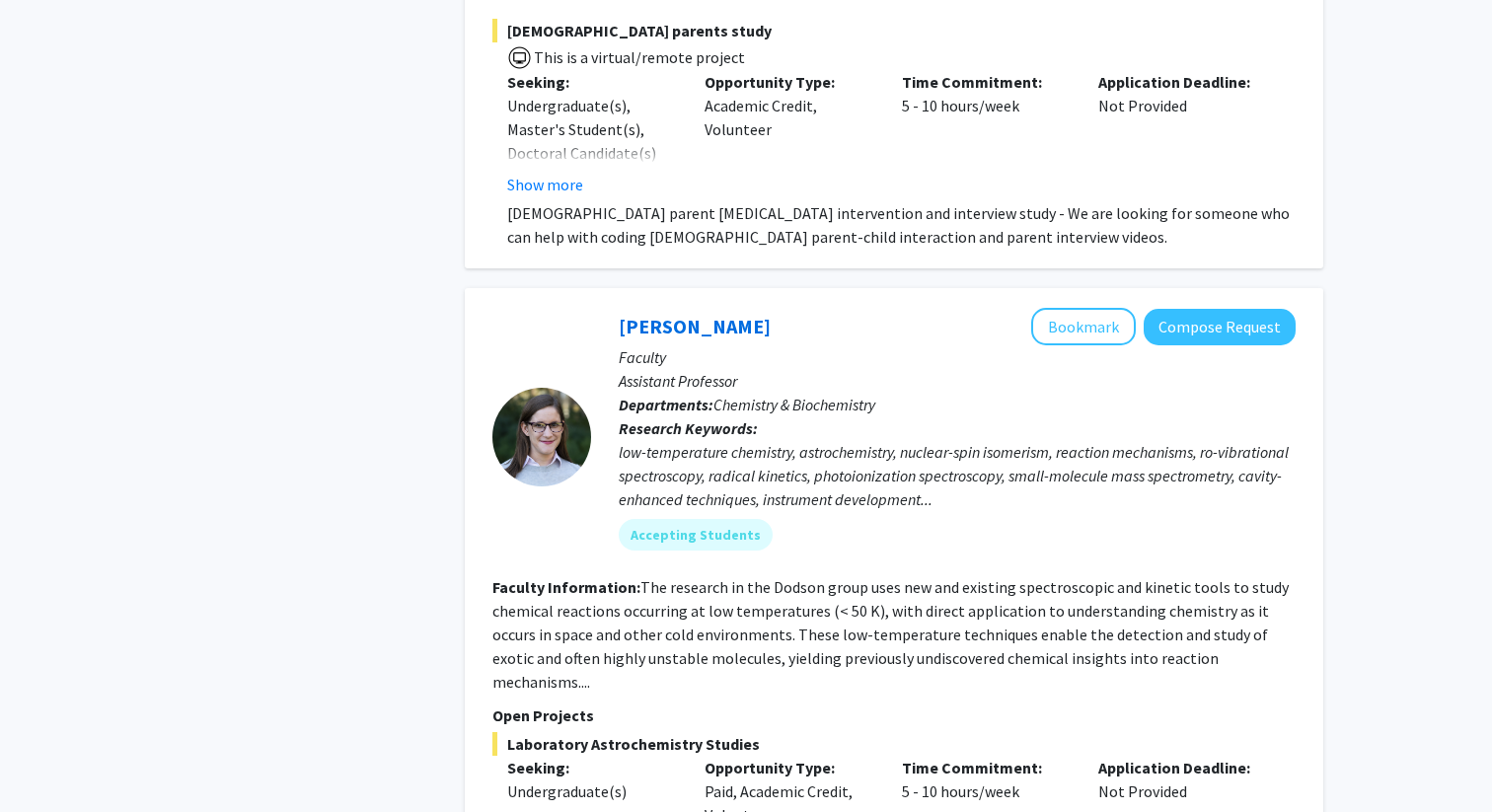
scroll to position [1664, 0]
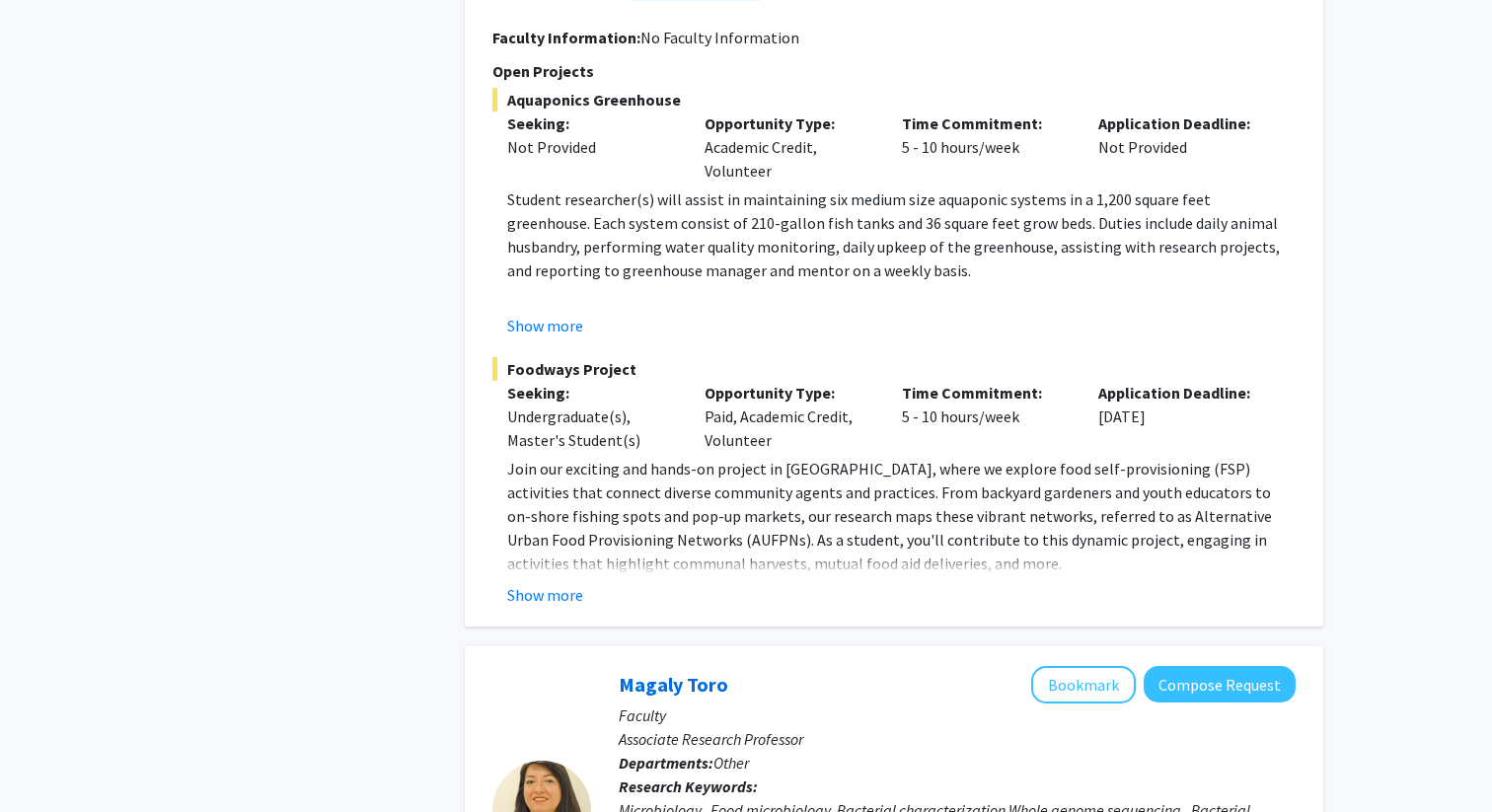
scroll to position [1211, 0]
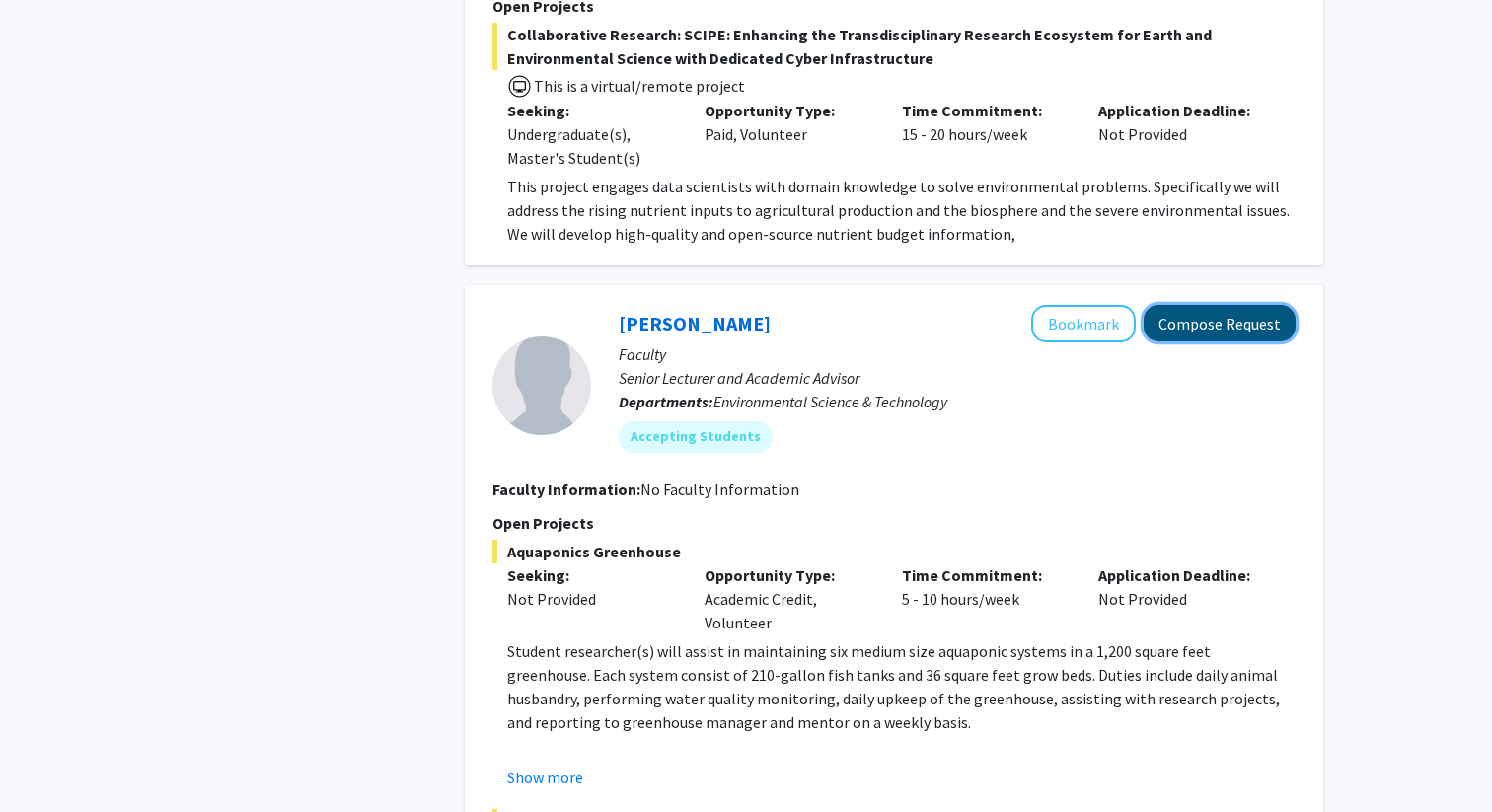
click at [1251, 326] on button "Compose Request" at bounding box center [1219, 322] width 152 height 37
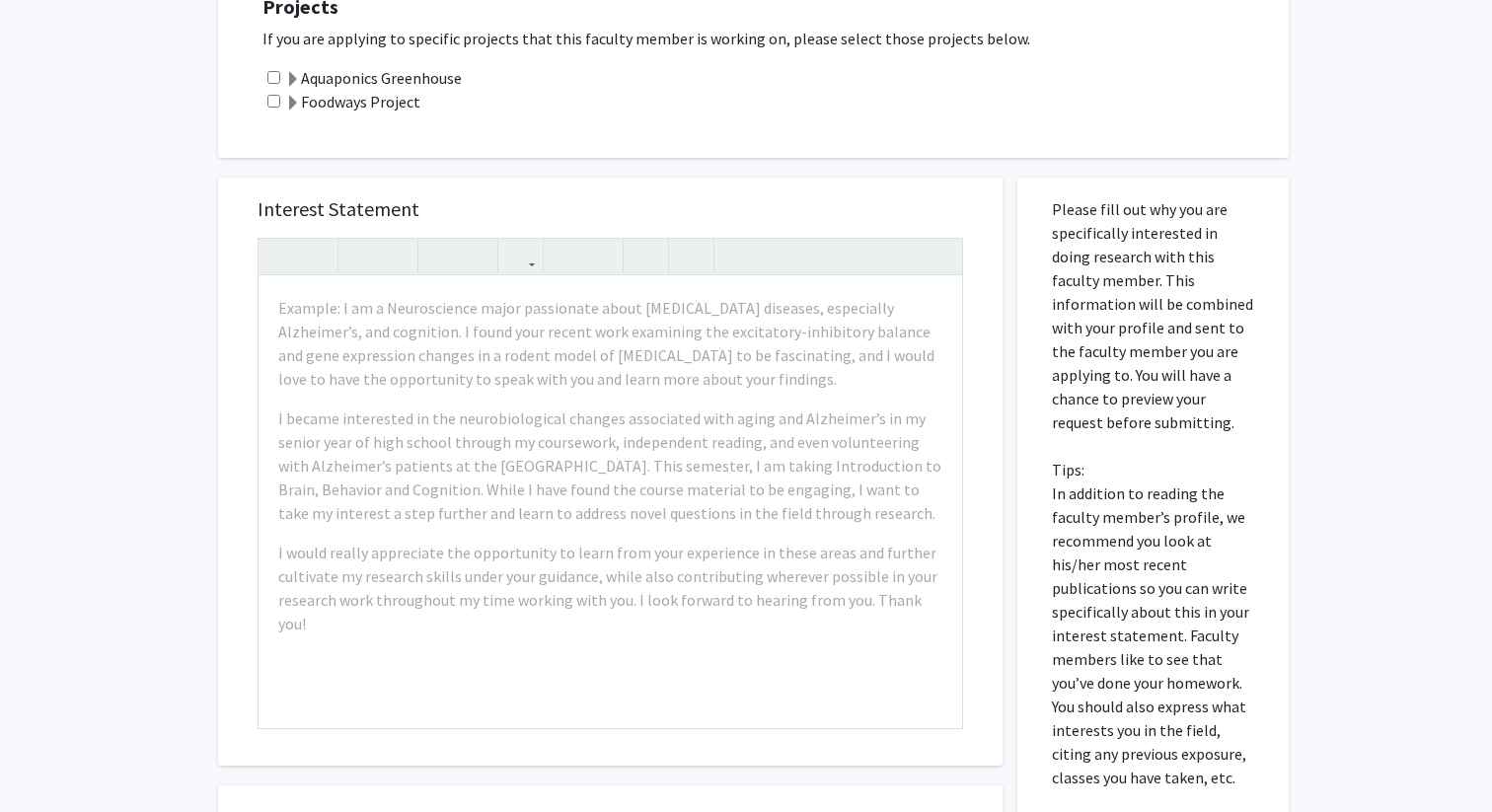
scroll to position [288, 0]
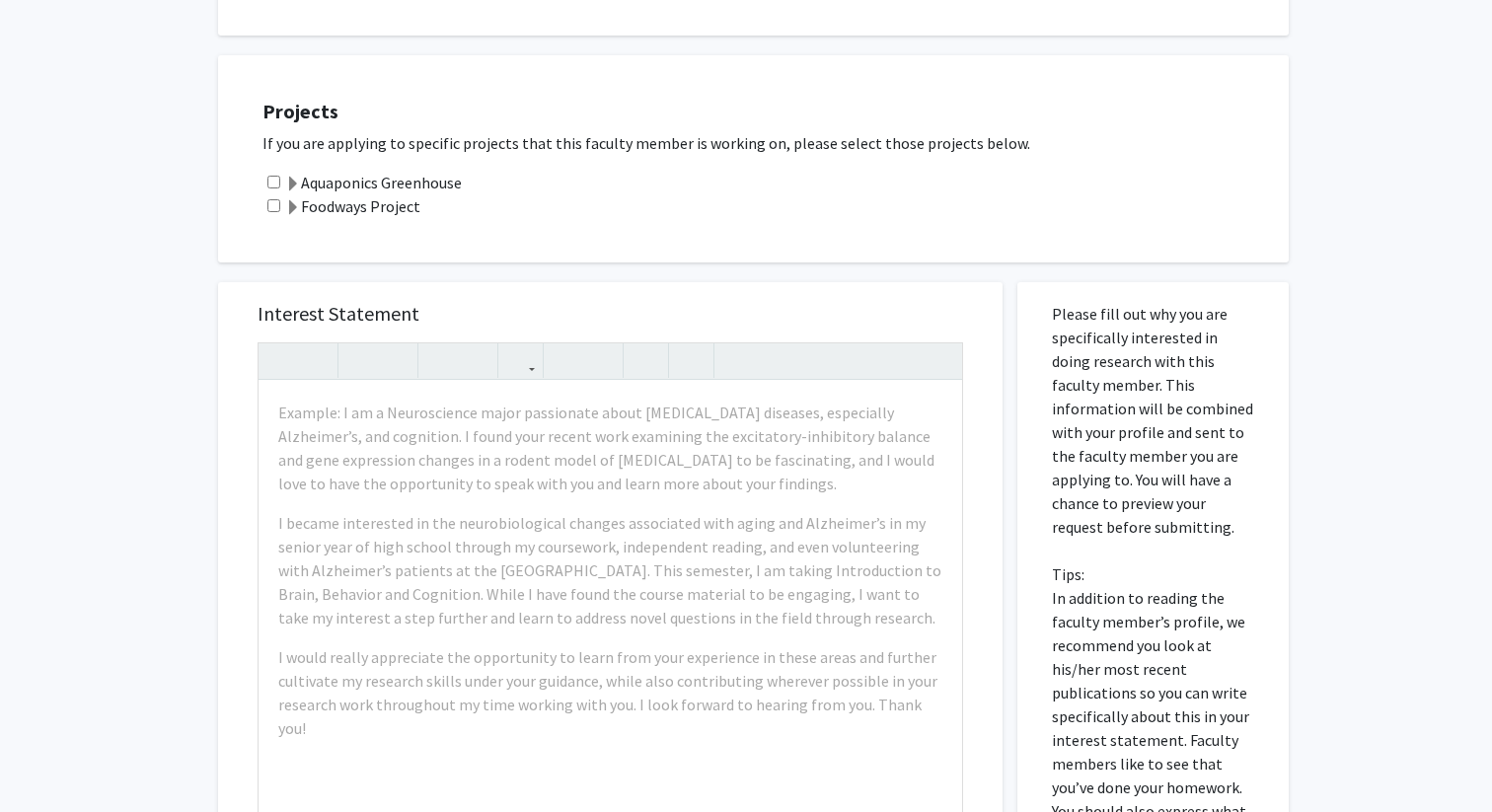
click at [378, 184] on label "Aquaponics Greenhouse" at bounding box center [372, 182] width 176 height 24
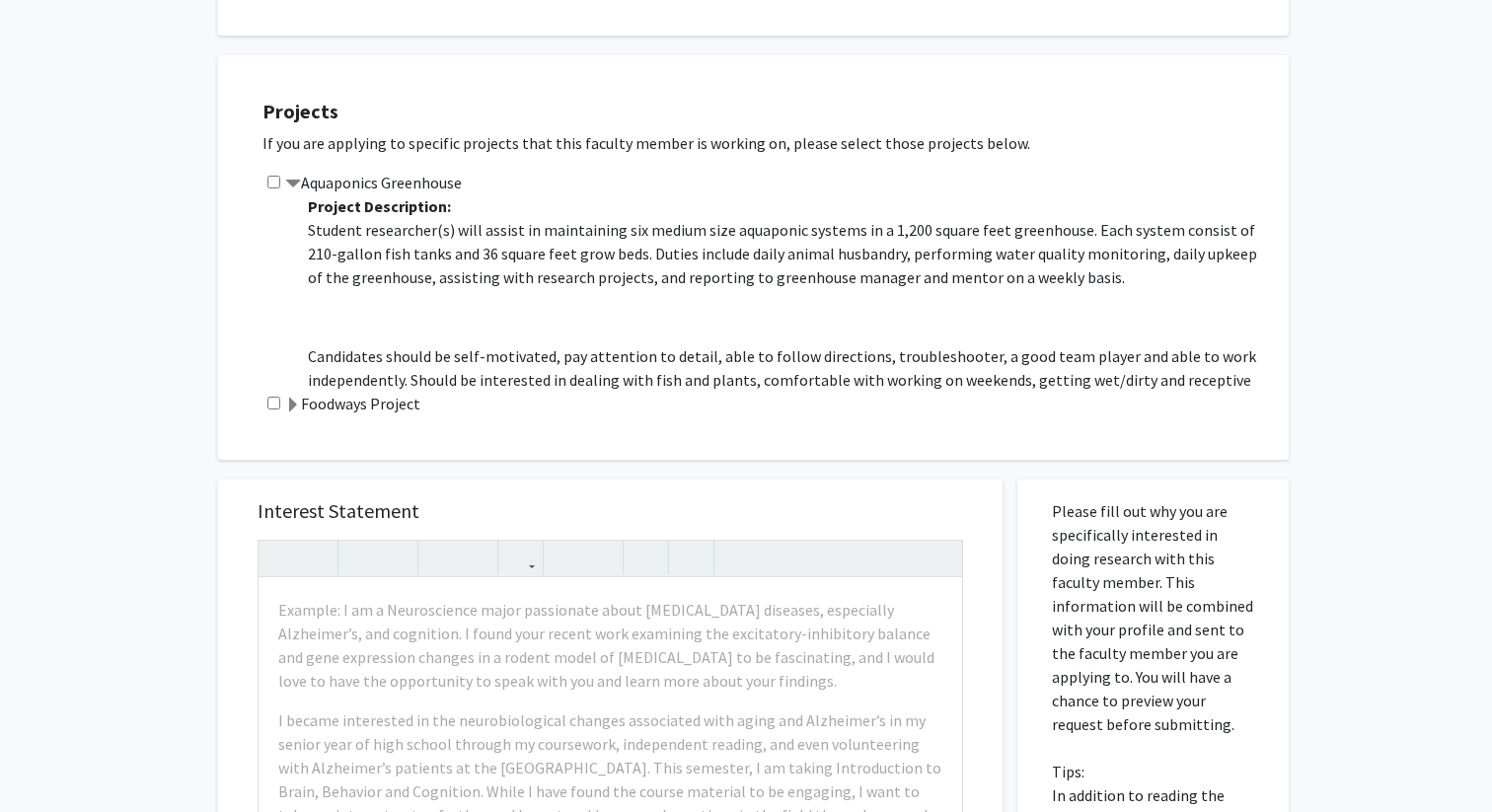
click at [273, 177] on input "checkbox" at bounding box center [274, 181] width 13 height 13
checkbox input "true"
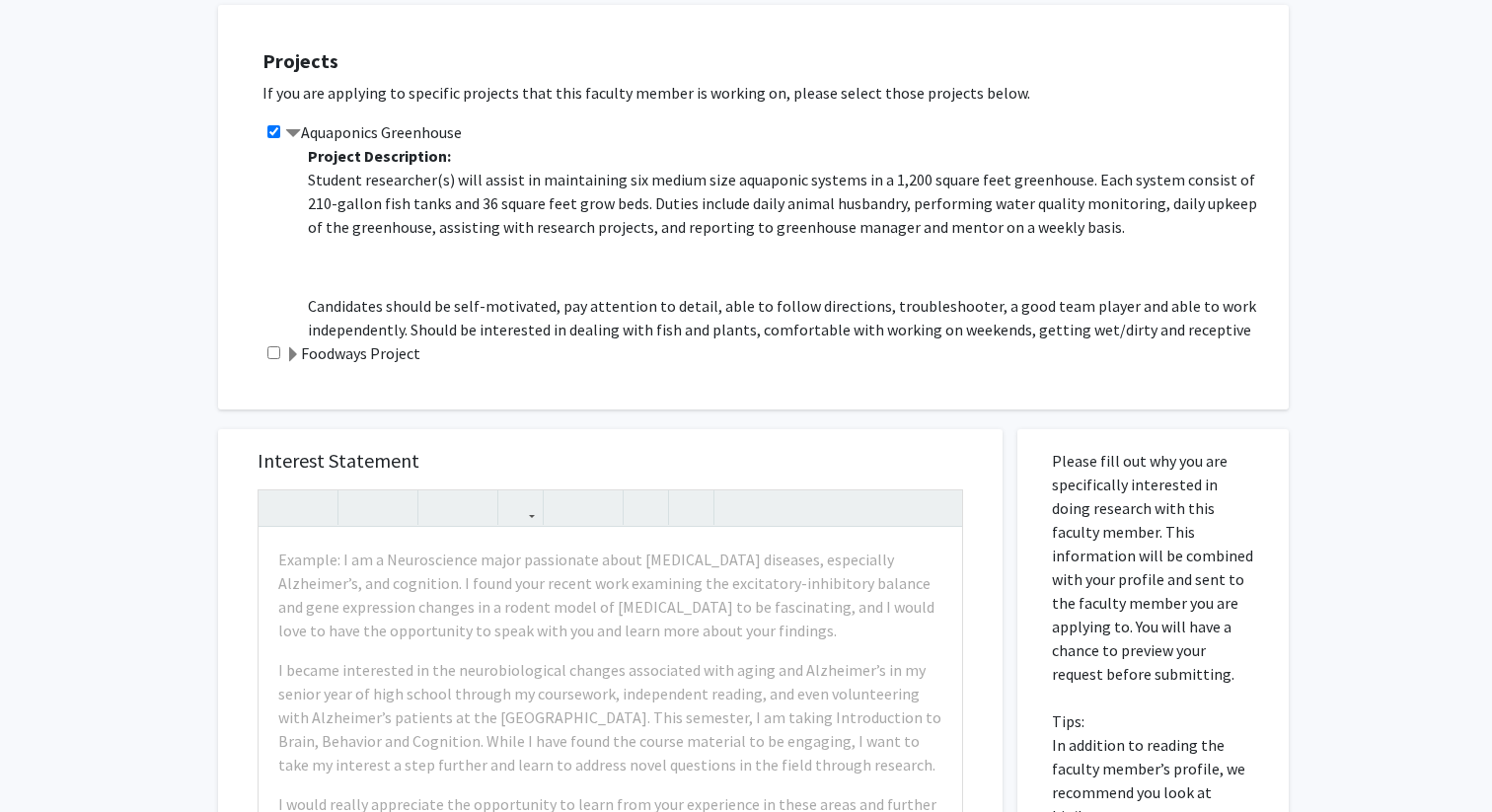
scroll to position [619, 0]
